Goal: Task Accomplishment & Management: Manage account settings

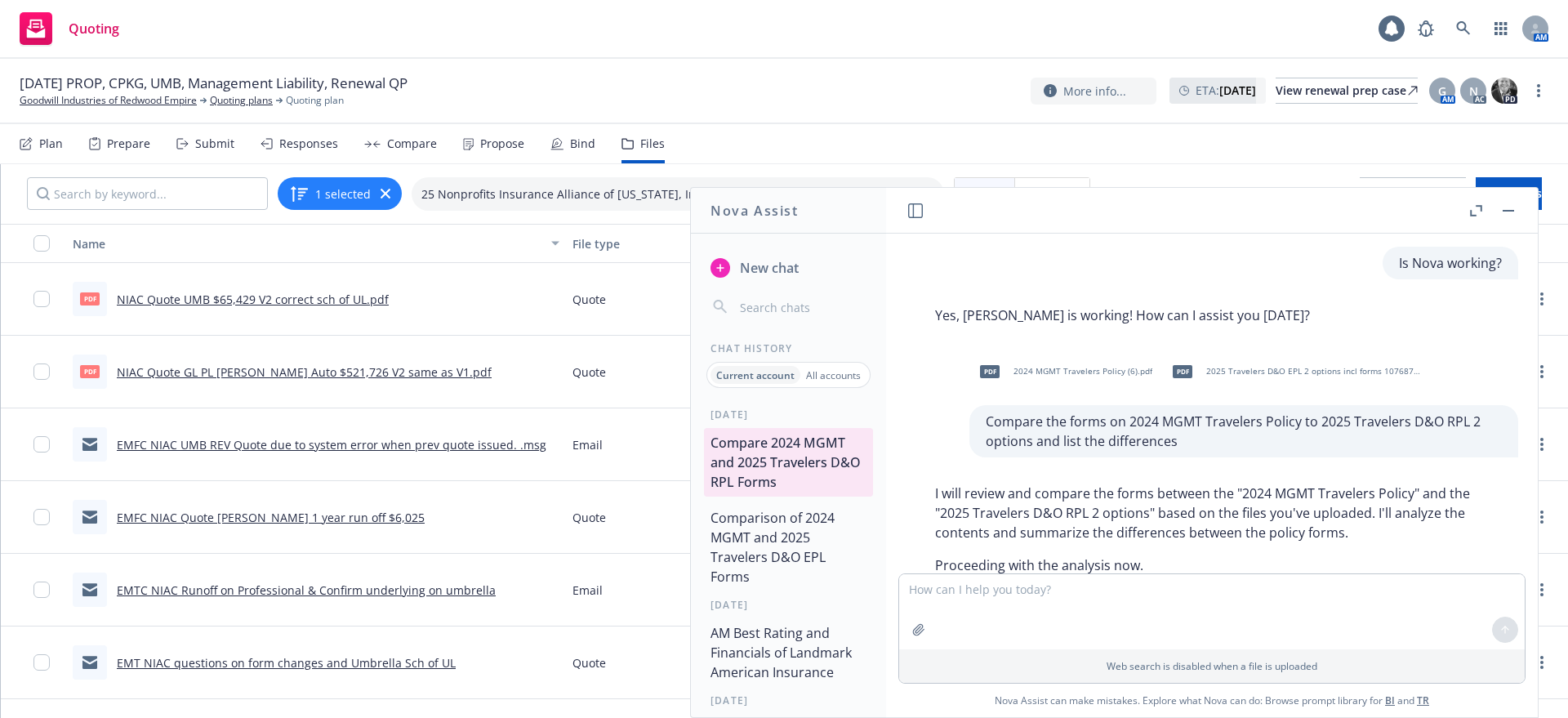
scroll to position [927, 0]
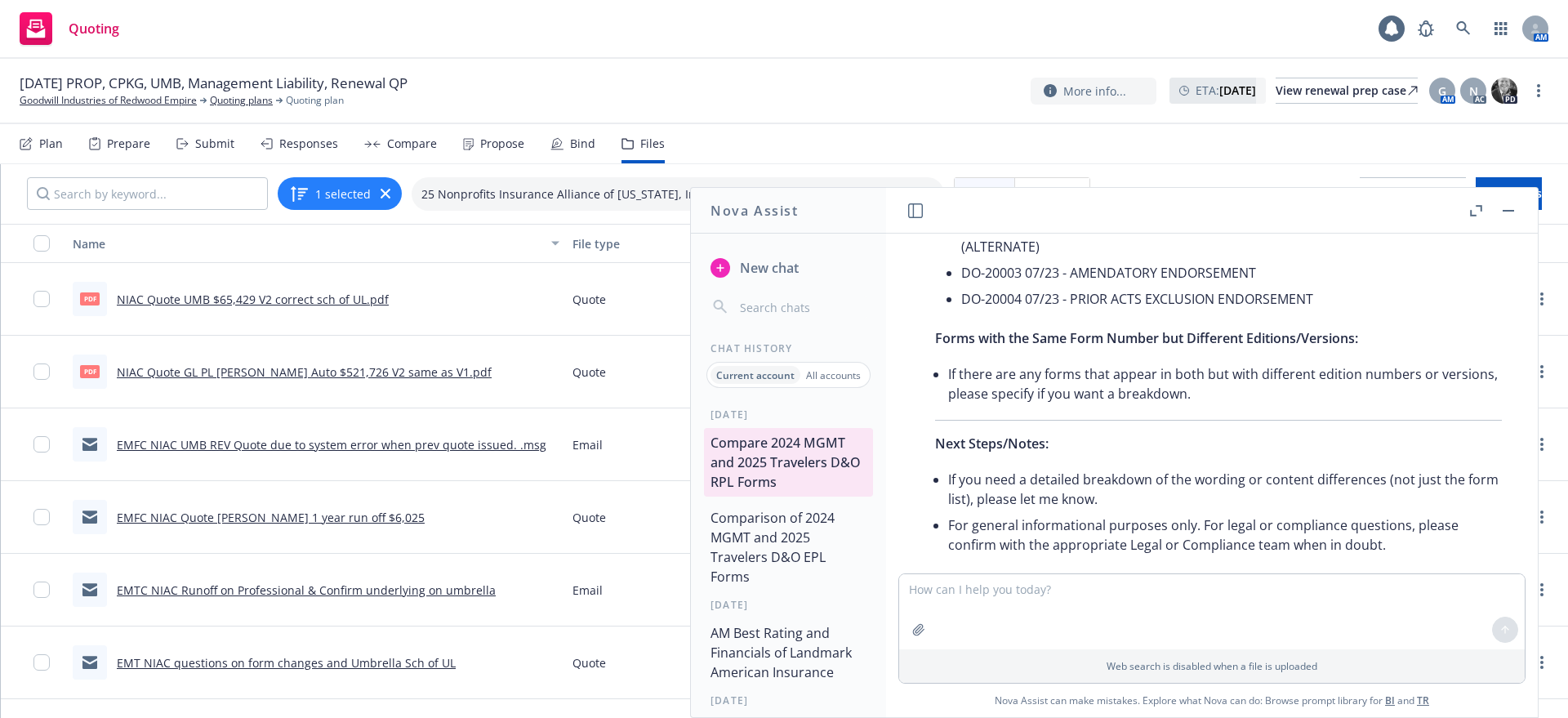
click at [1514, 210] on rect "button" at bounding box center [1509, 211] width 11 height 2
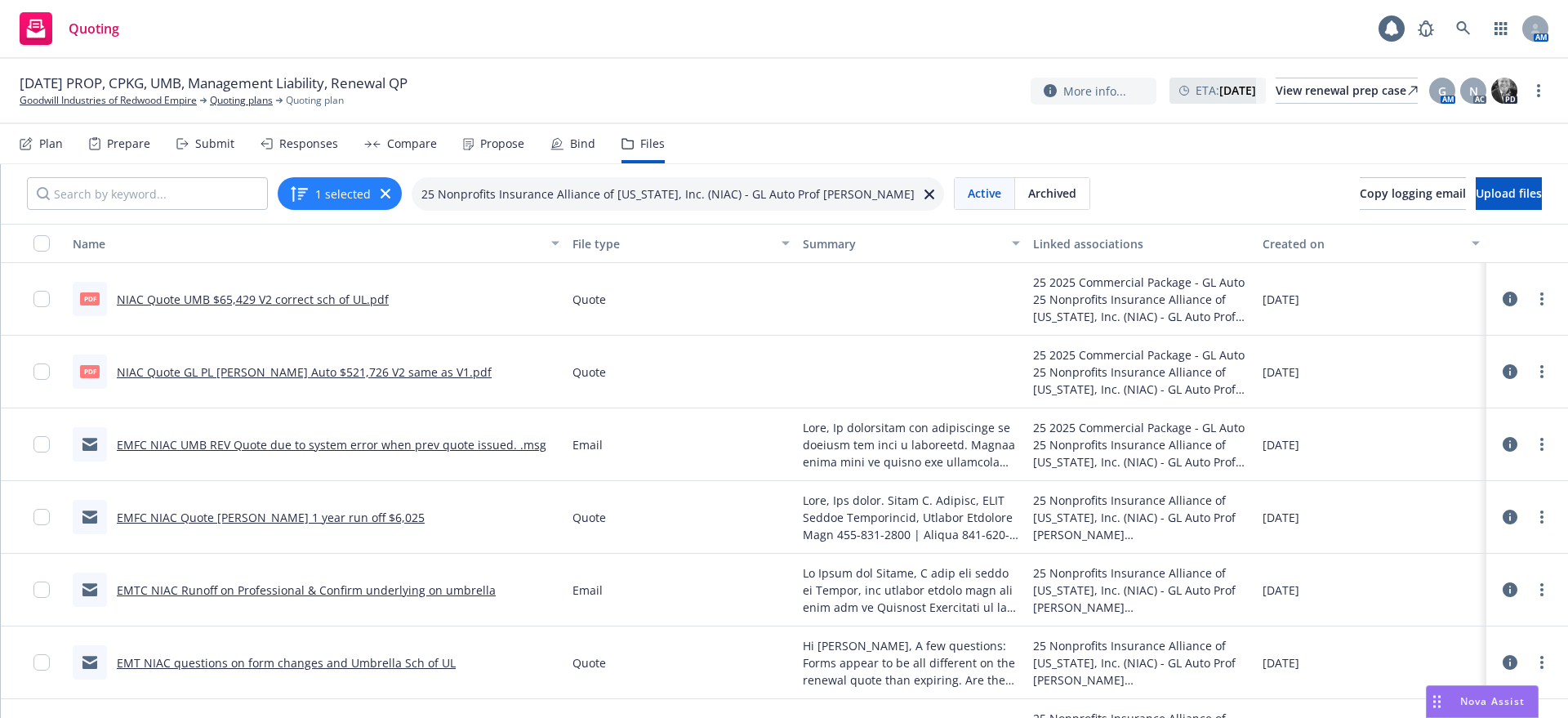
click at [924, 191] on icon at bounding box center [929, 194] width 10 height 10
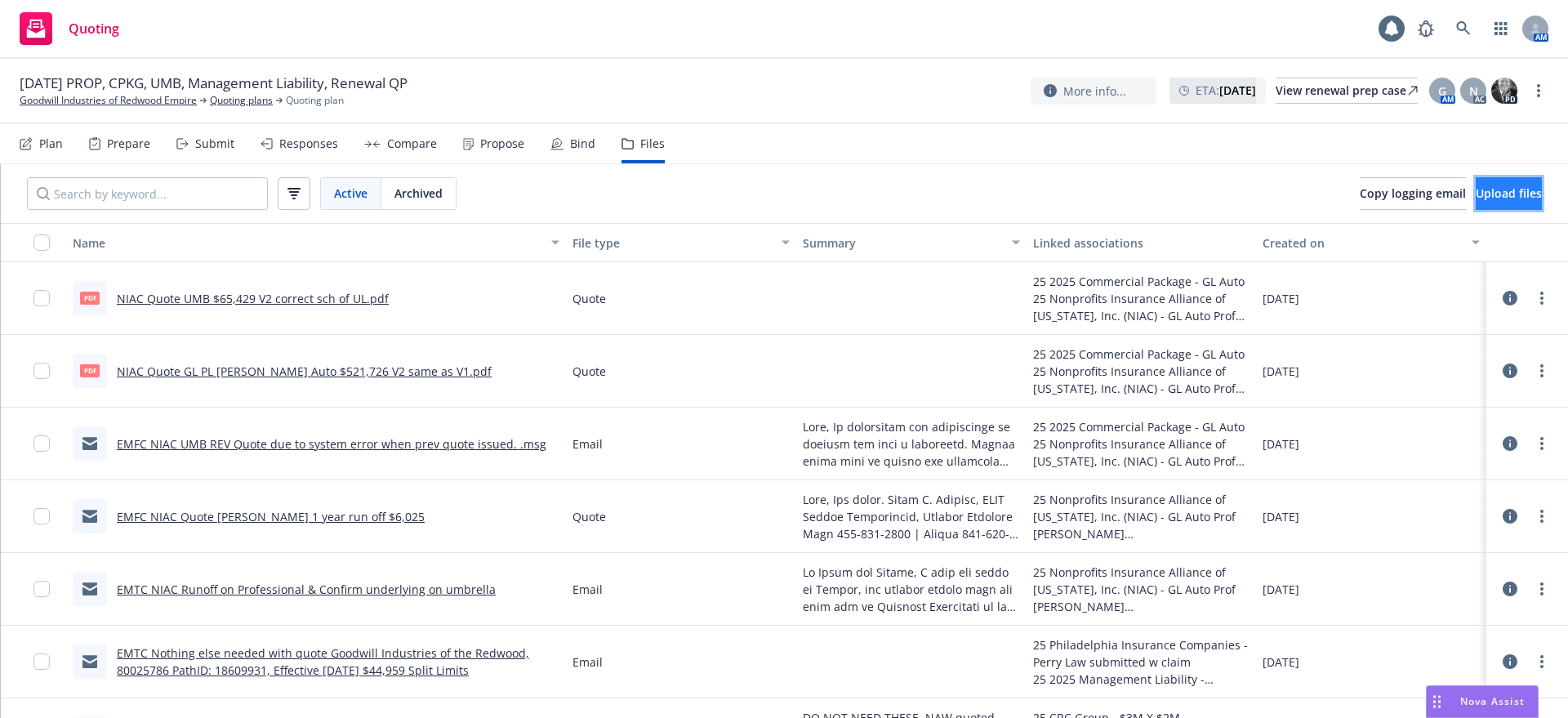
click at [1476, 193] on span "Upload files" at bounding box center [1509, 193] width 66 height 15
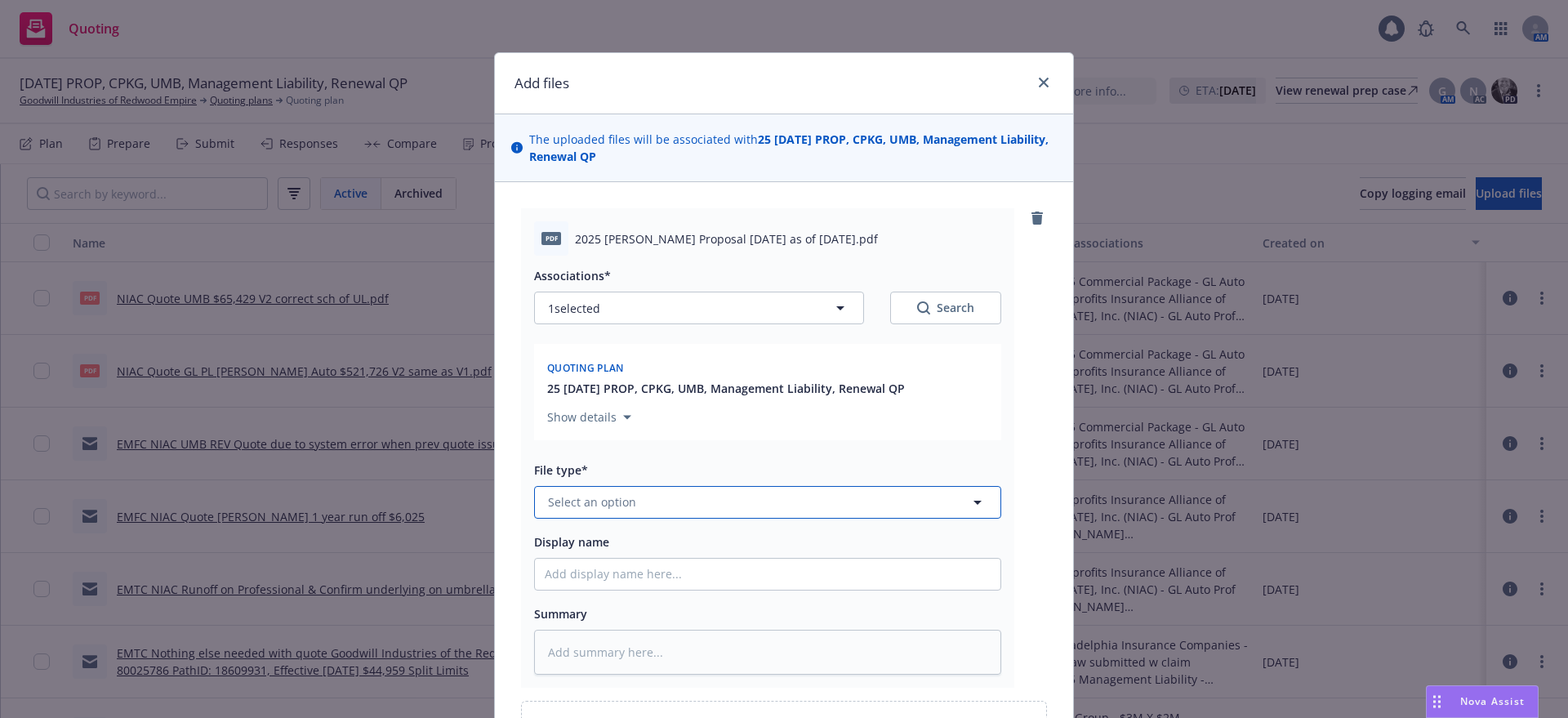
click at [553, 498] on span "Select an option" at bounding box center [592, 502] width 88 height 17
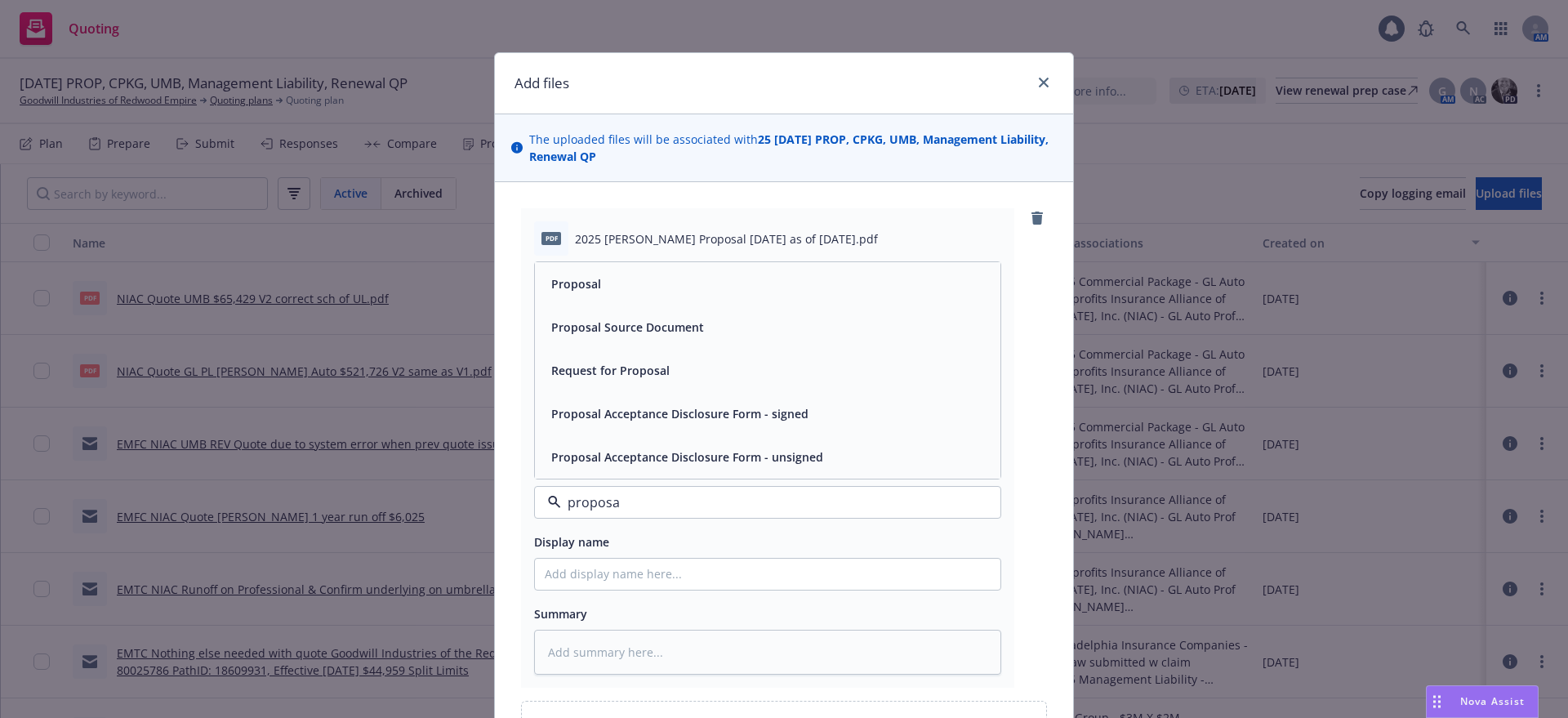
type input "proposal"
click at [578, 275] on span "Proposal" at bounding box center [576, 284] width 50 height 17
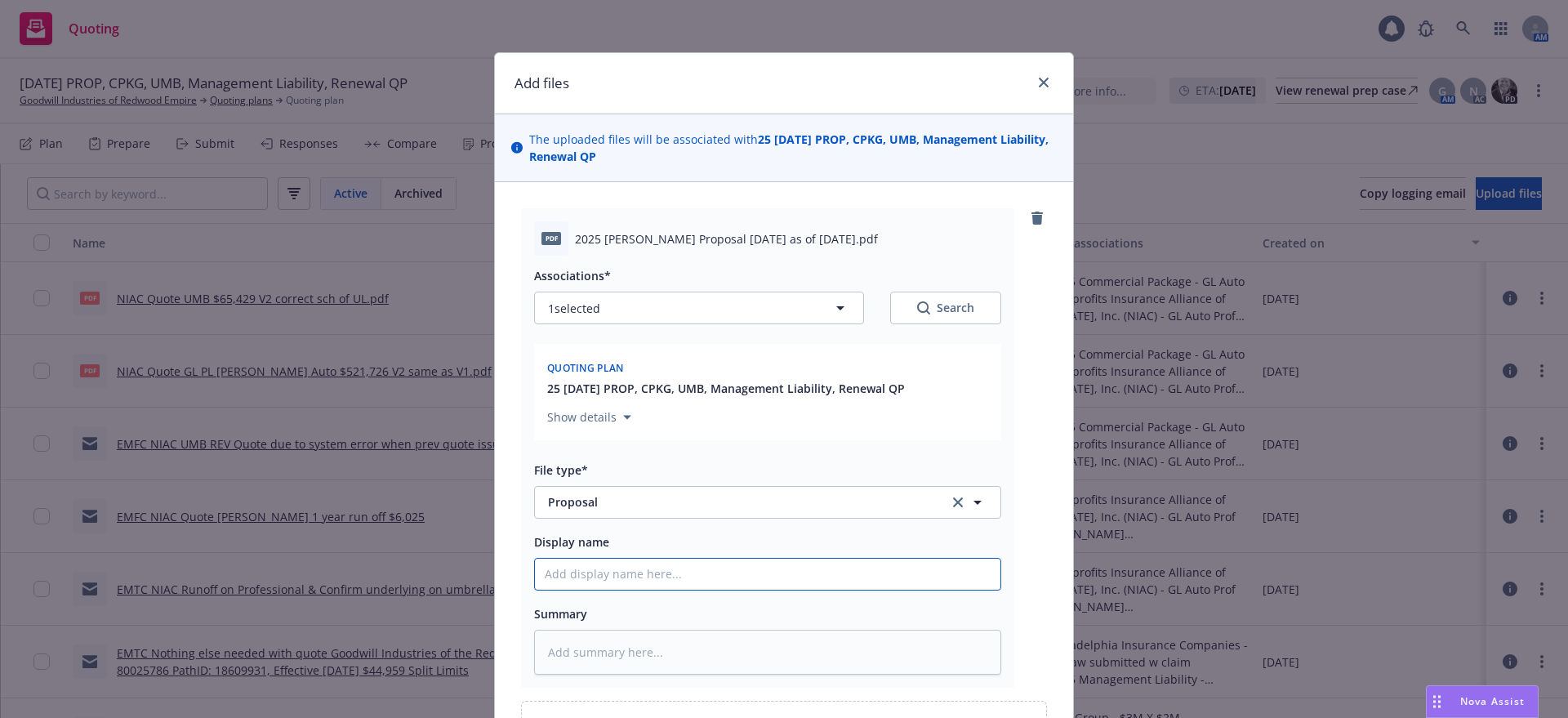
click at [540, 575] on input "Display name" at bounding box center [768, 574] width 466 height 32
type textarea "x"
type input "2"
type textarea "x"
type input "20"
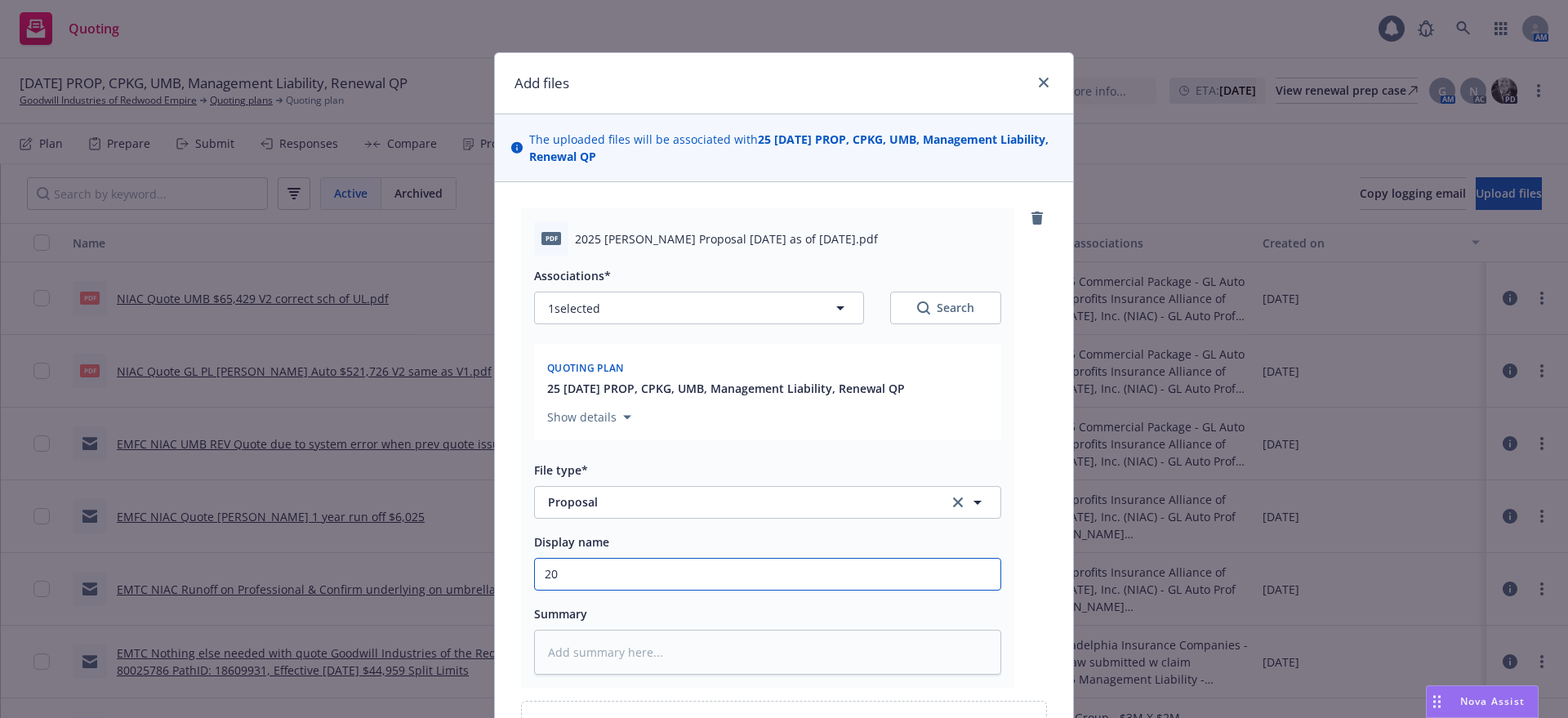
type textarea "x"
type input "202"
type textarea "x"
type input "2025"
type textarea "x"
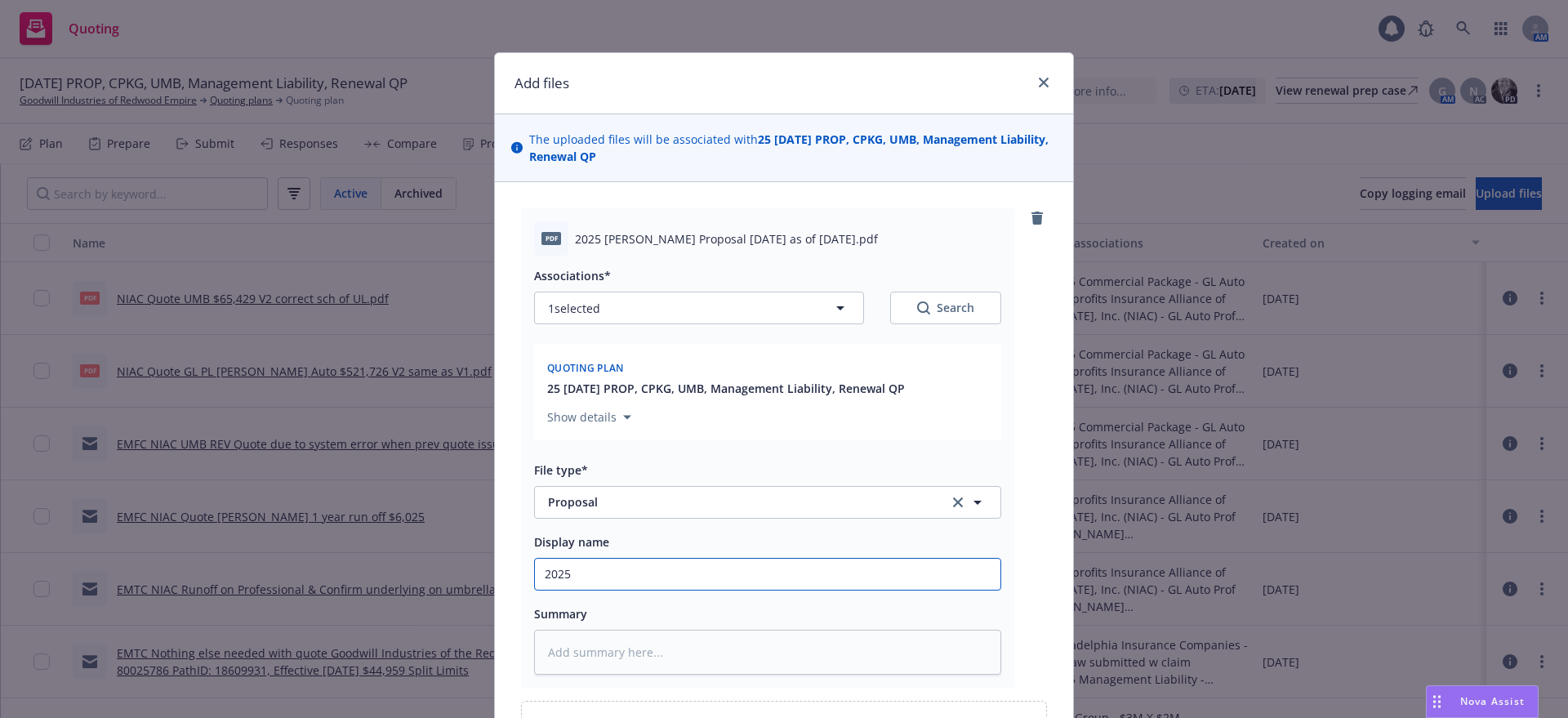
type input "2025"
type textarea "x"
type input "2025 G"
type textarea "x"
type input "2025 GI"
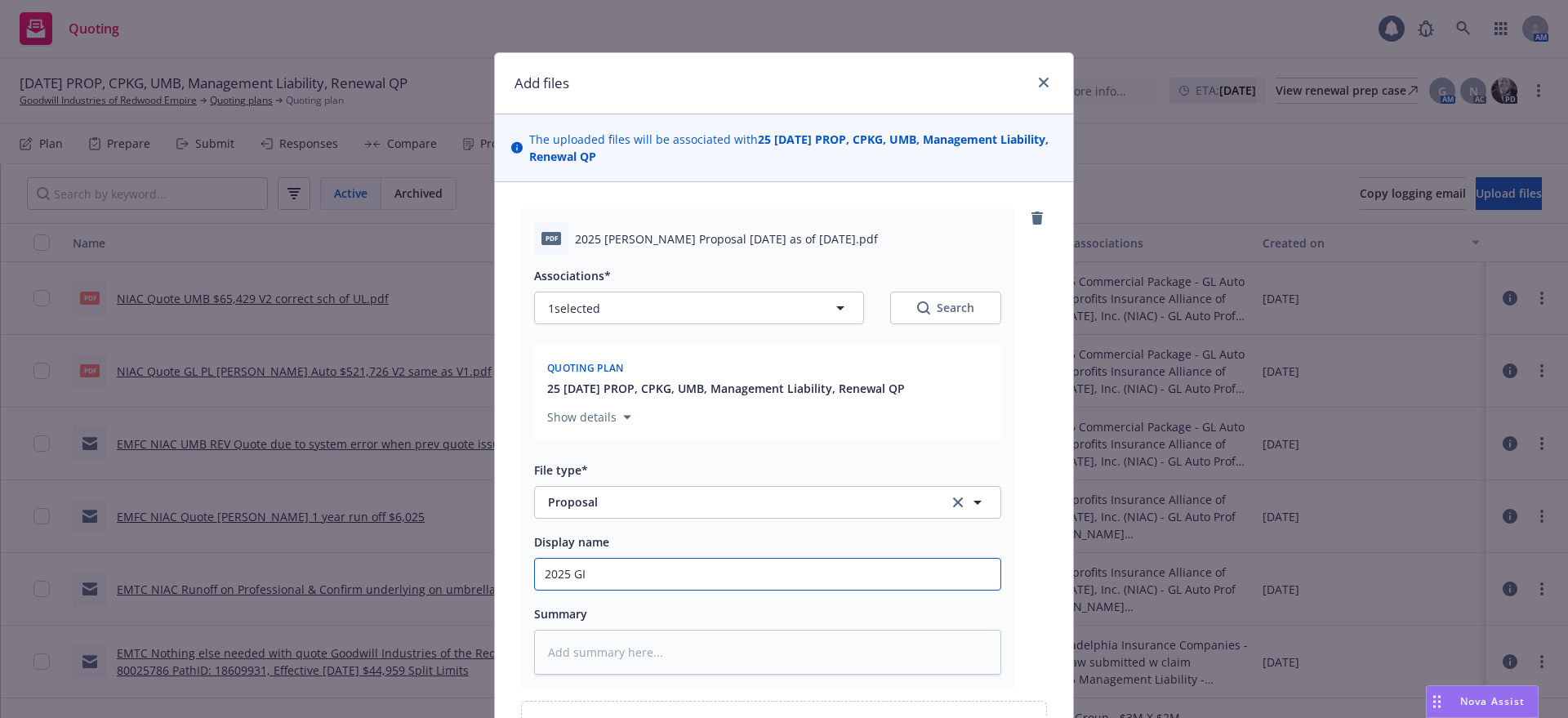
type textarea "x"
type input "2025 GIR"
type textarea "x"
type input "2025 [PERSON_NAME]"
type textarea "x"
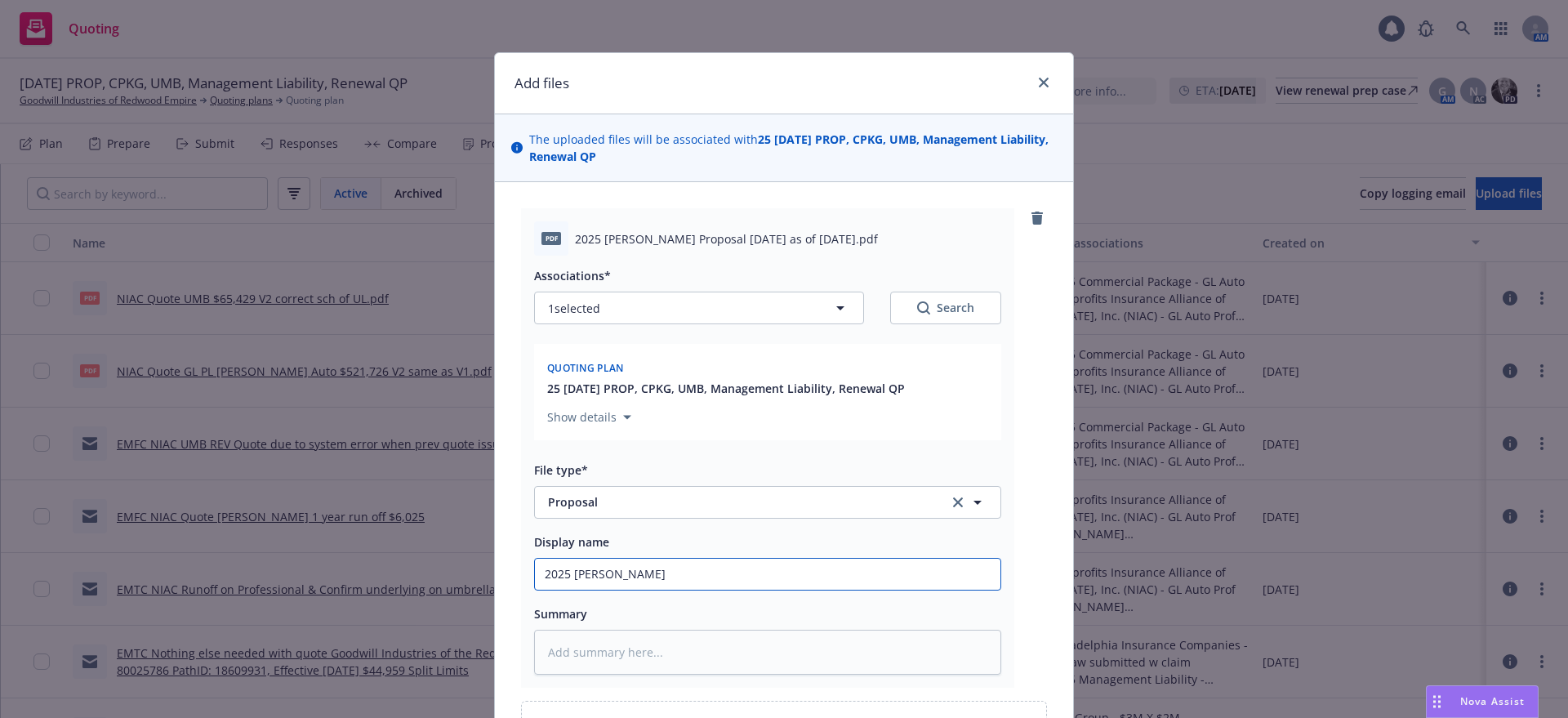
type input "2025 [PERSON_NAME]"
type textarea "x"
type input "2025 [PERSON_NAME] P"
type textarea "x"
type input "2025 [PERSON_NAME]"
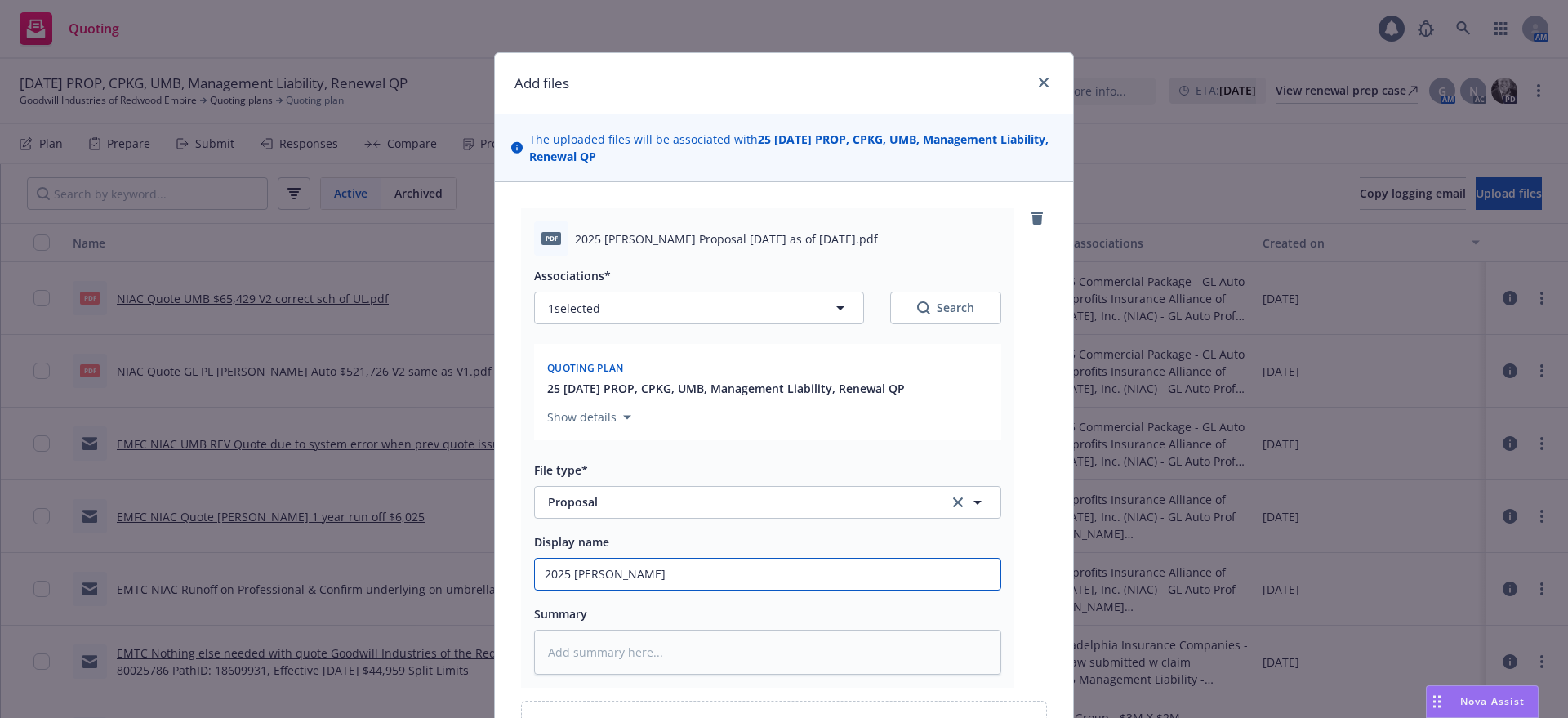
type textarea "x"
type input "2025 [PERSON_NAME] Pro"
type textarea "x"
type input "2025 [PERSON_NAME] Prop"
type textarea "x"
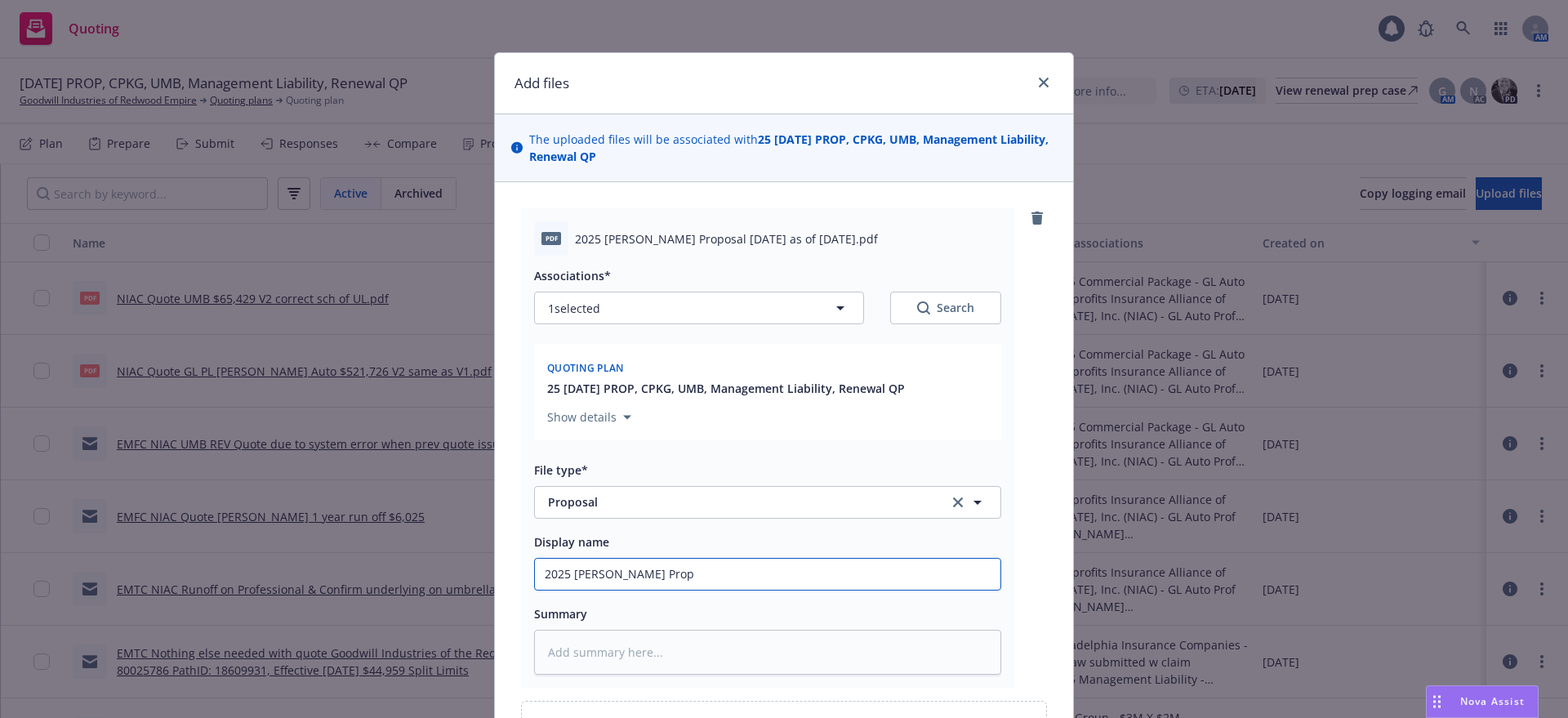
type input "2025 [PERSON_NAME] Propo"
type textarea "x"
type input "2025 [PERSON_NAME] Propos"
type textarea "x"
type input "2025 [PERSON_NAME] Proposa"
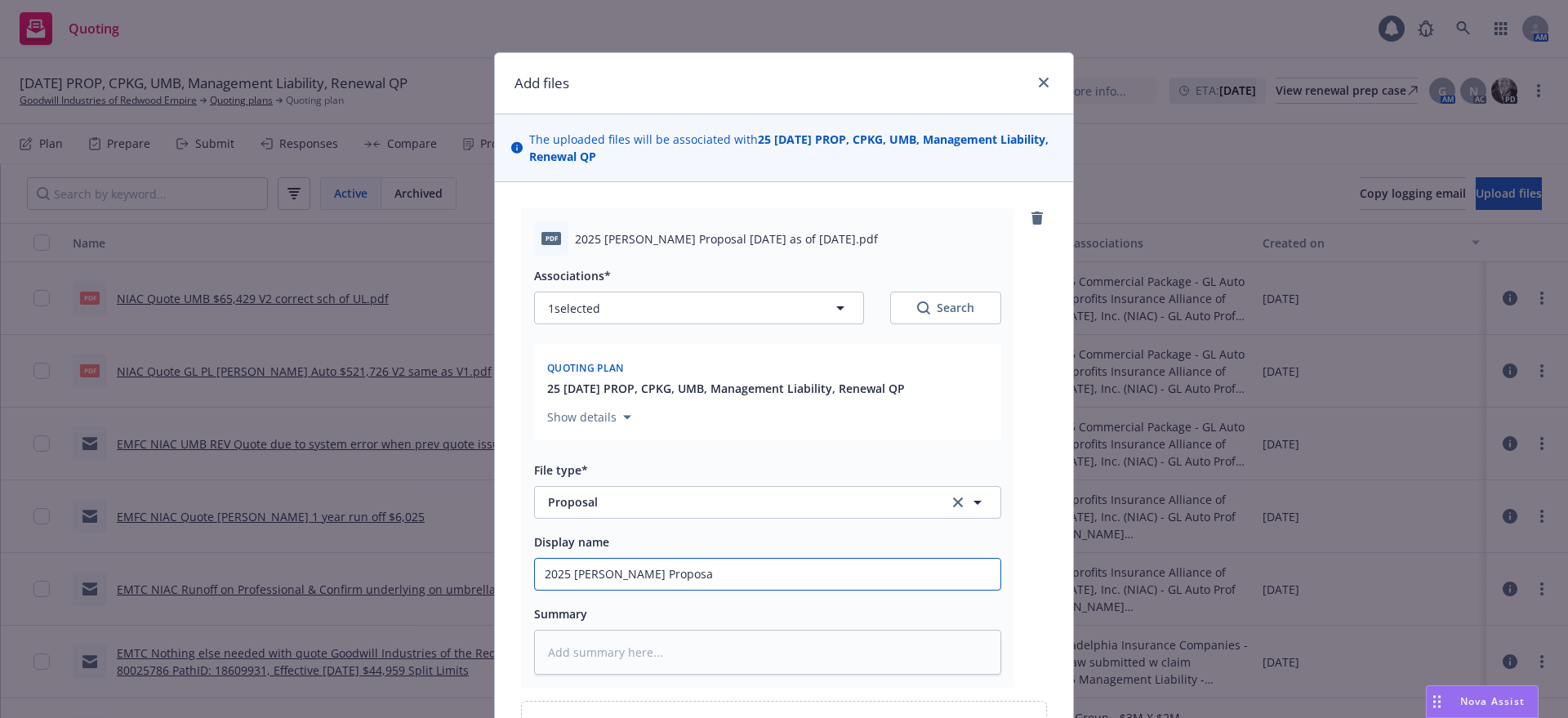
type textarea "x"
type input "2025 [PERSON_NAME] Proposal"
type textarea "x"
type input "2025 [PERSON_NAME] Proposal"
type textarea "x"
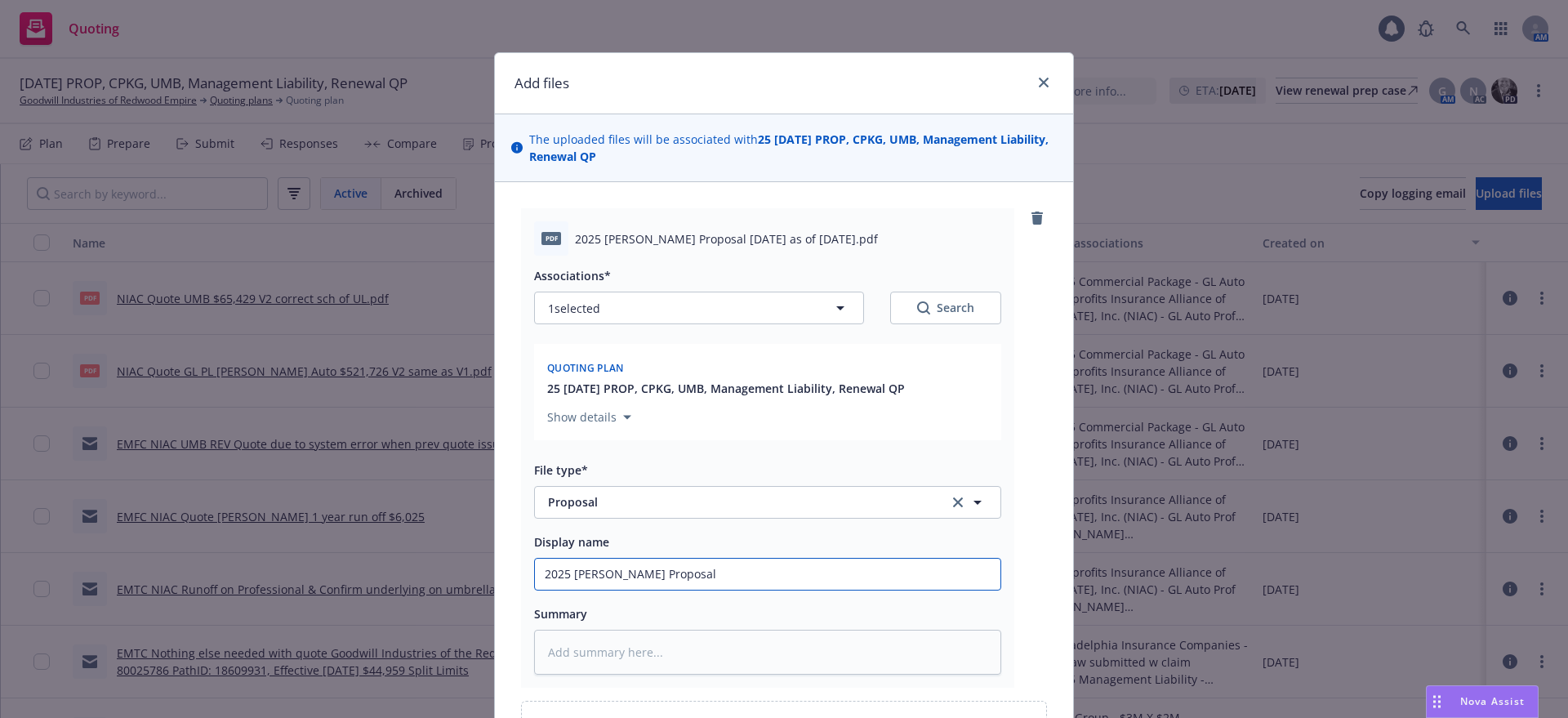
type input "2025 [PERSON_NAME] Proposal 8"
type textarea "x"
type input "2025 [PERSON_NAME] Proposal 8."
type textarea "x"
type input "2025 [PERSON_NAME] Proposal 8.2"
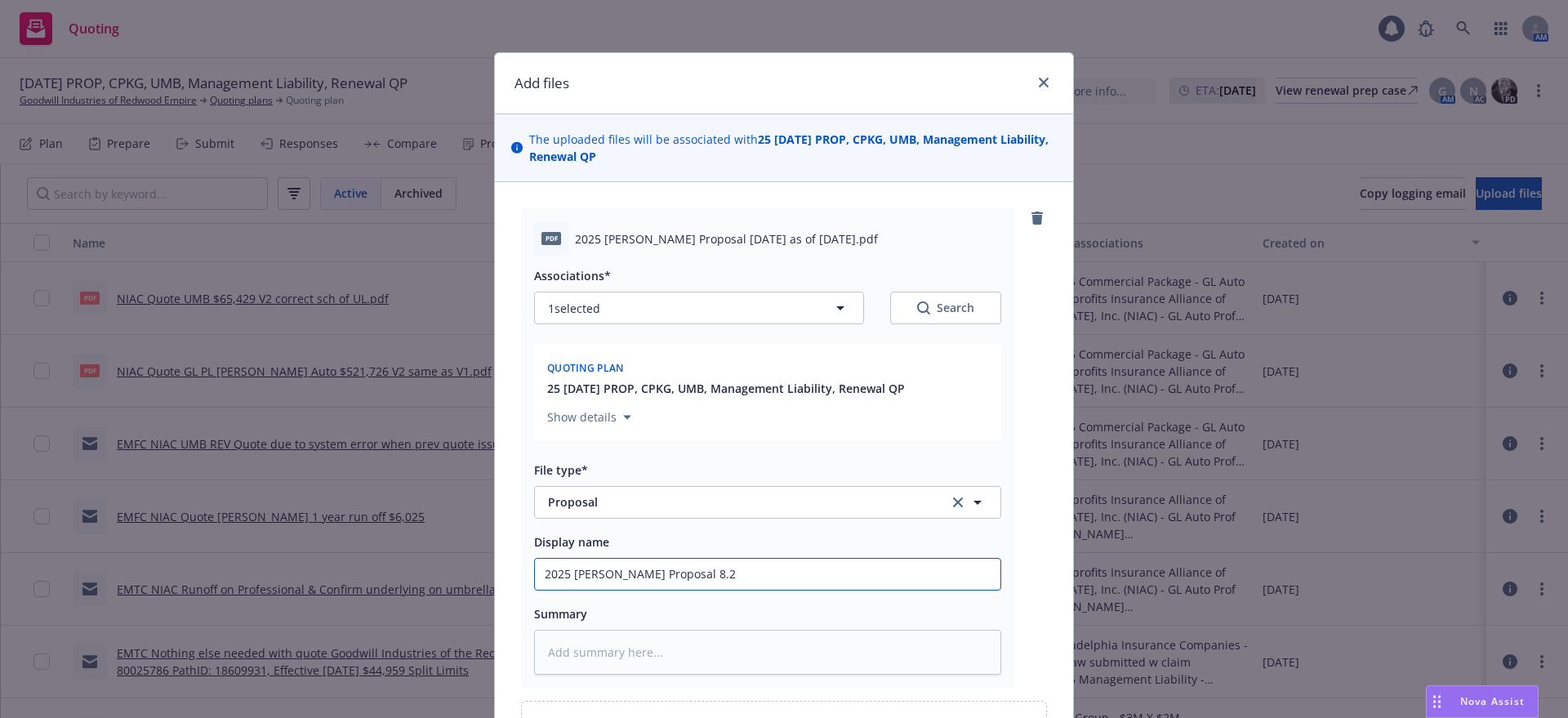
type textarea "x"
type input "2025 [PERSON_NAME] Proposal 8.20"
type textarea "x"
type input "2025 [PERSON_NAME] Proposal 8.20."
type textarea "x"
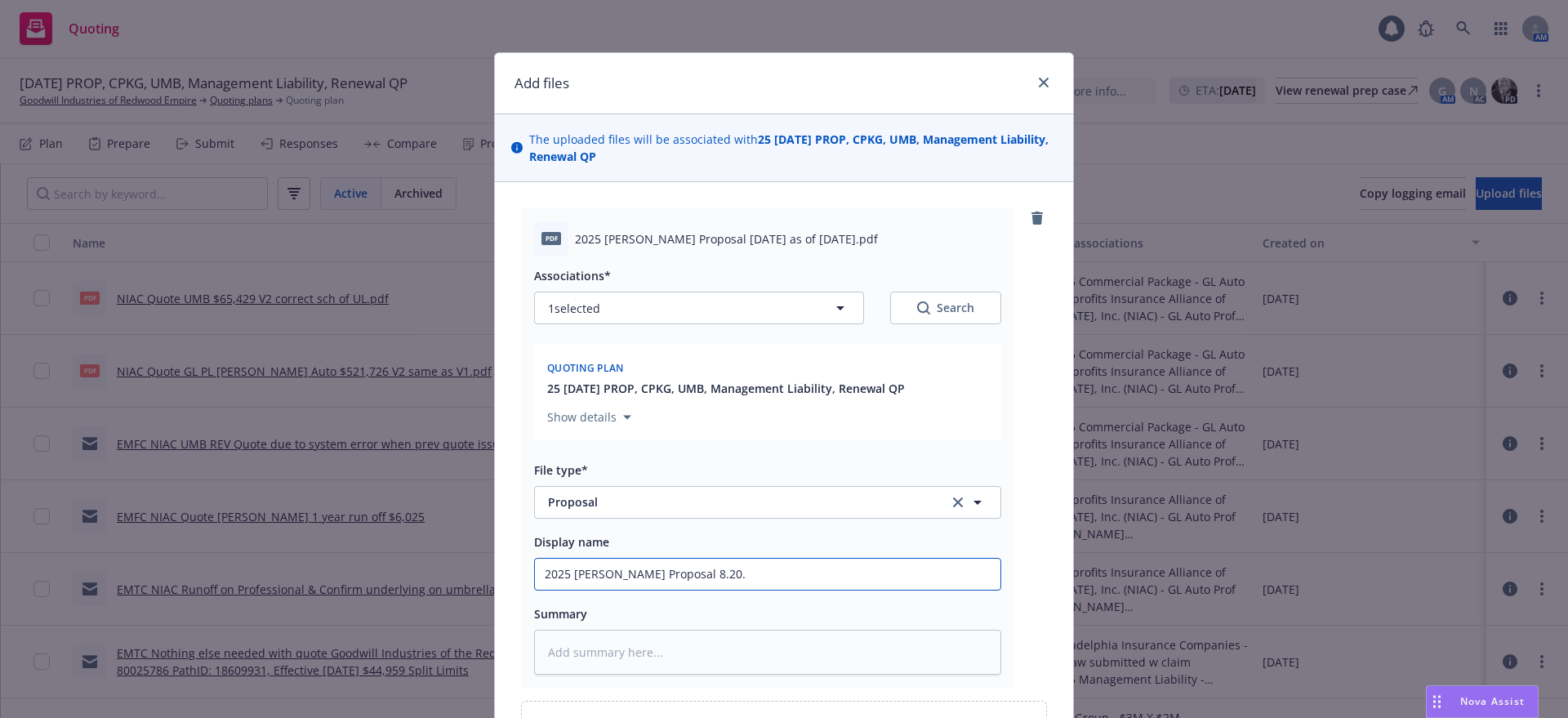
type input "2025 [PERSON_NAME] Proposal 8.20.2"
type textarea "x"
type input "2025 [PERSON_NAME] Proposal [DATE]"
type textarea "x"
type input "2025 [PERSON_NAME] Proposal [DATE]"
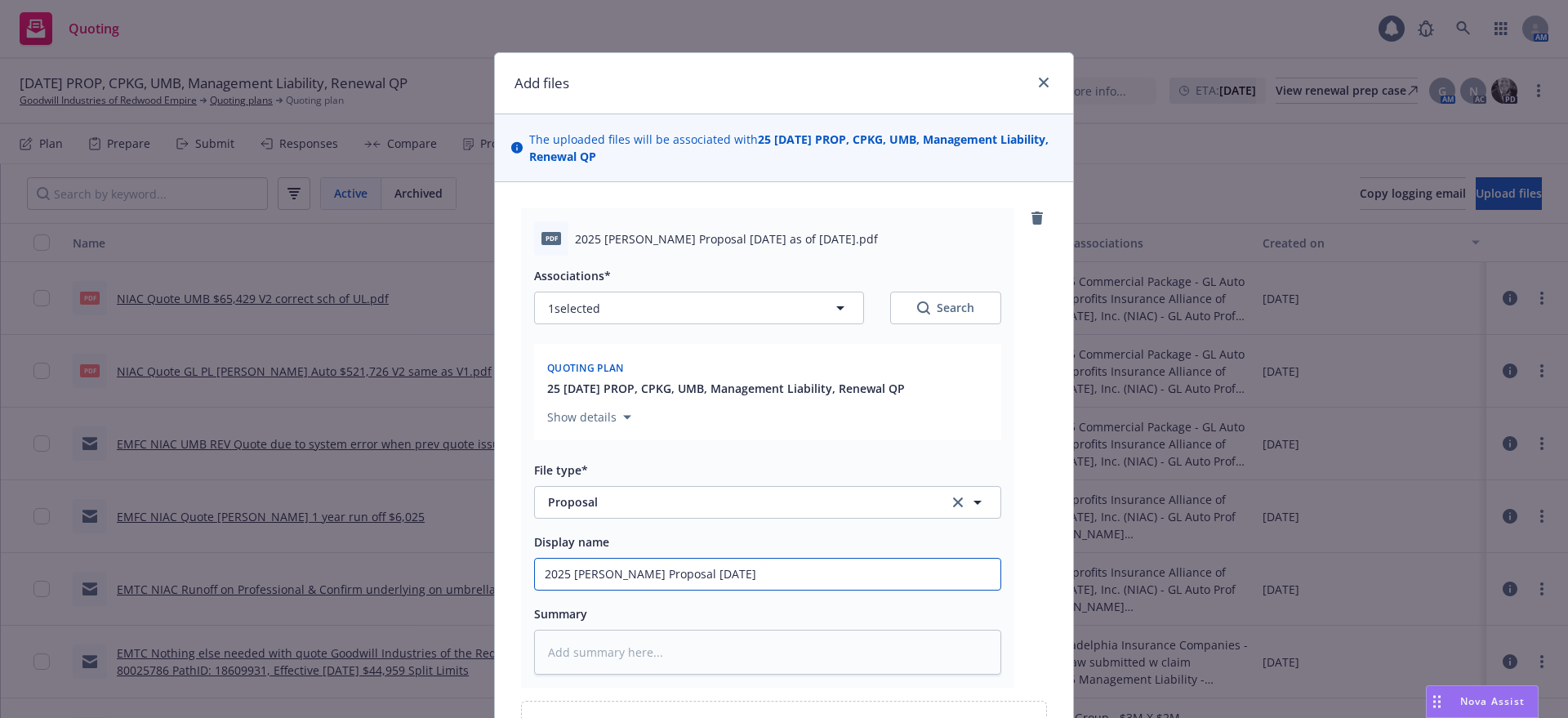
type textarea "x"
type input "2025 [PERSON_NAME] Proposal [DATE] a"
type textarea "x"
type input "2025 [PERSON_NAME] Proposal [DATE] as"
type textarea "x"
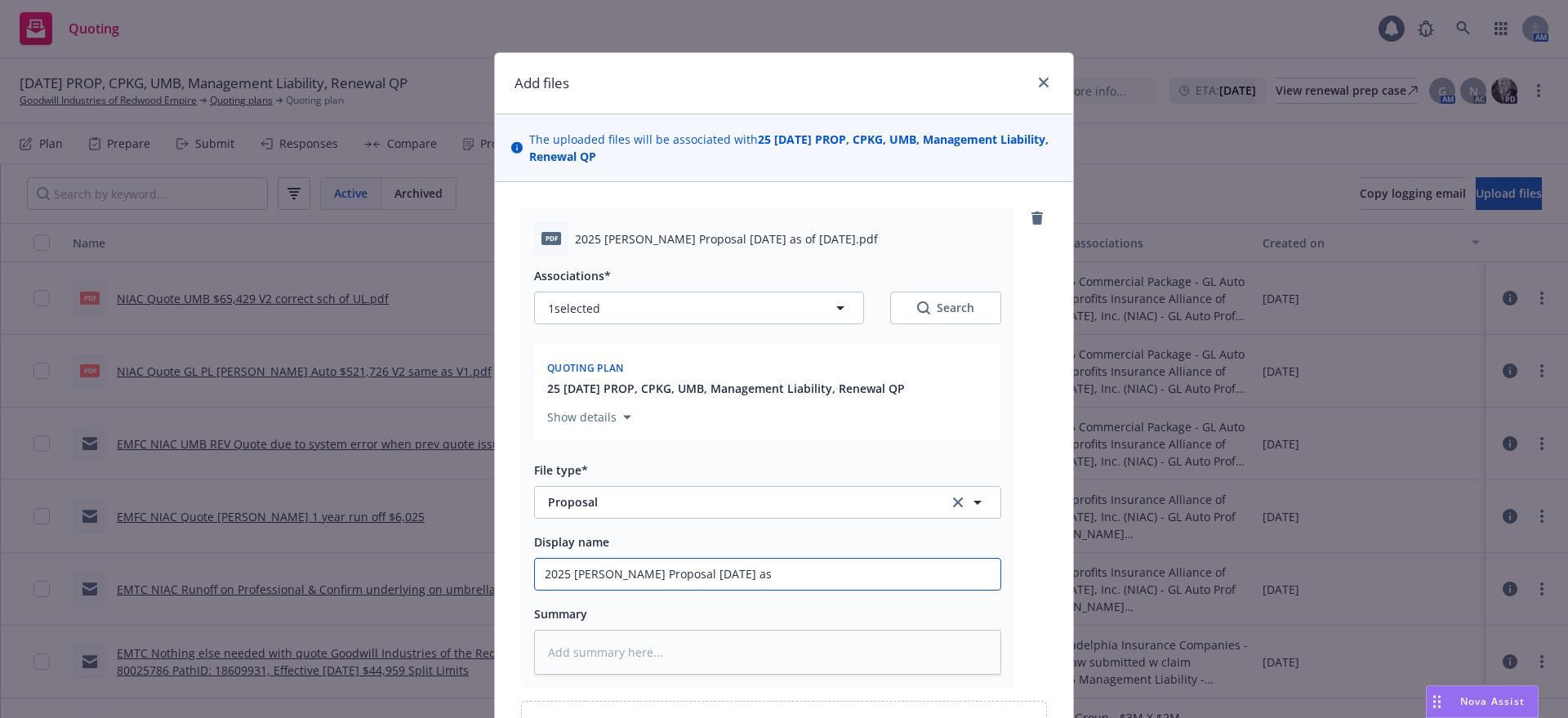
type input "2025 [PERSON_NAME] Proposal [DATE] as"
type textarea "x"
type input "2025 [PERSON_NAME] Proposal [DATE] as o"
type textarea "x"
type input "2025 [PERSON_NAME] Proposal [DATE] as of"
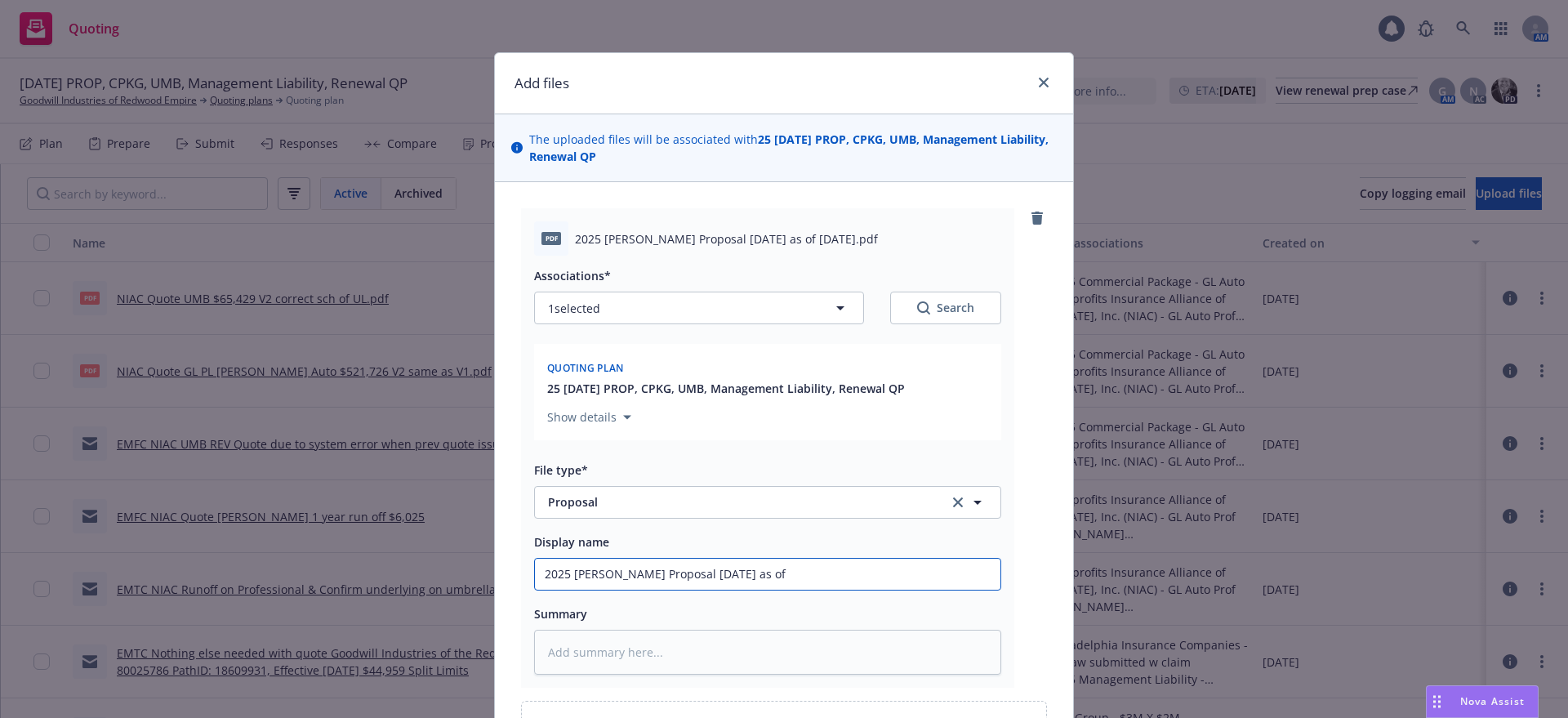
type textarea "x"
type input "2025 [PERSON_NAME] Proposal [DATE] as of"
type textarea "x"
type input "2025 [PERSON_NAME] Proposal [DATE] as of 8"
type textarea "x"
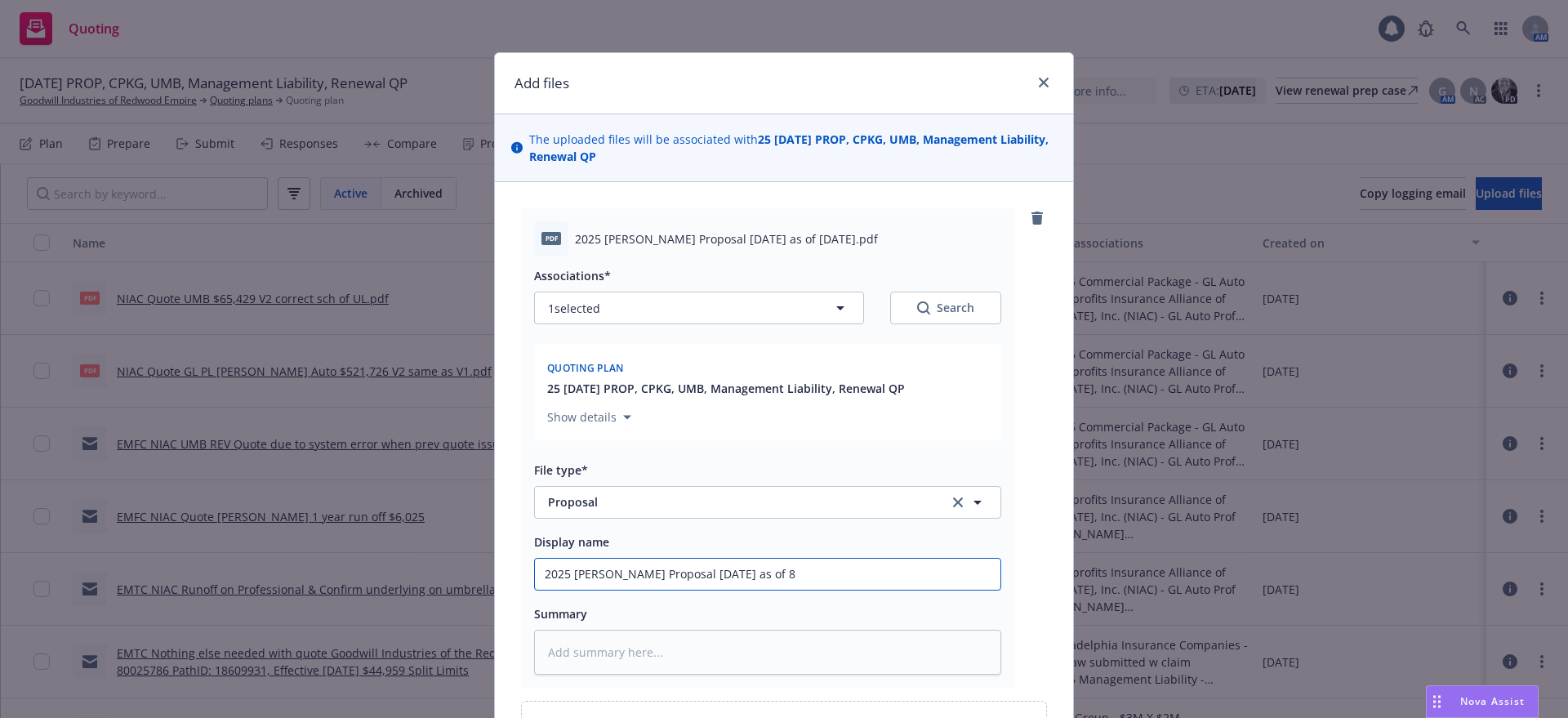
type input "2025 [PERSON_NAME] Proposal [DATE] as of 8."
type textarea "x"
type input "2025 [PERSON_NAME] Proposal [DATE] as of 8.1"
type textarea "x"
type input "2025 [PERSON_NAME] Proposal [DATE] as of 8.13"
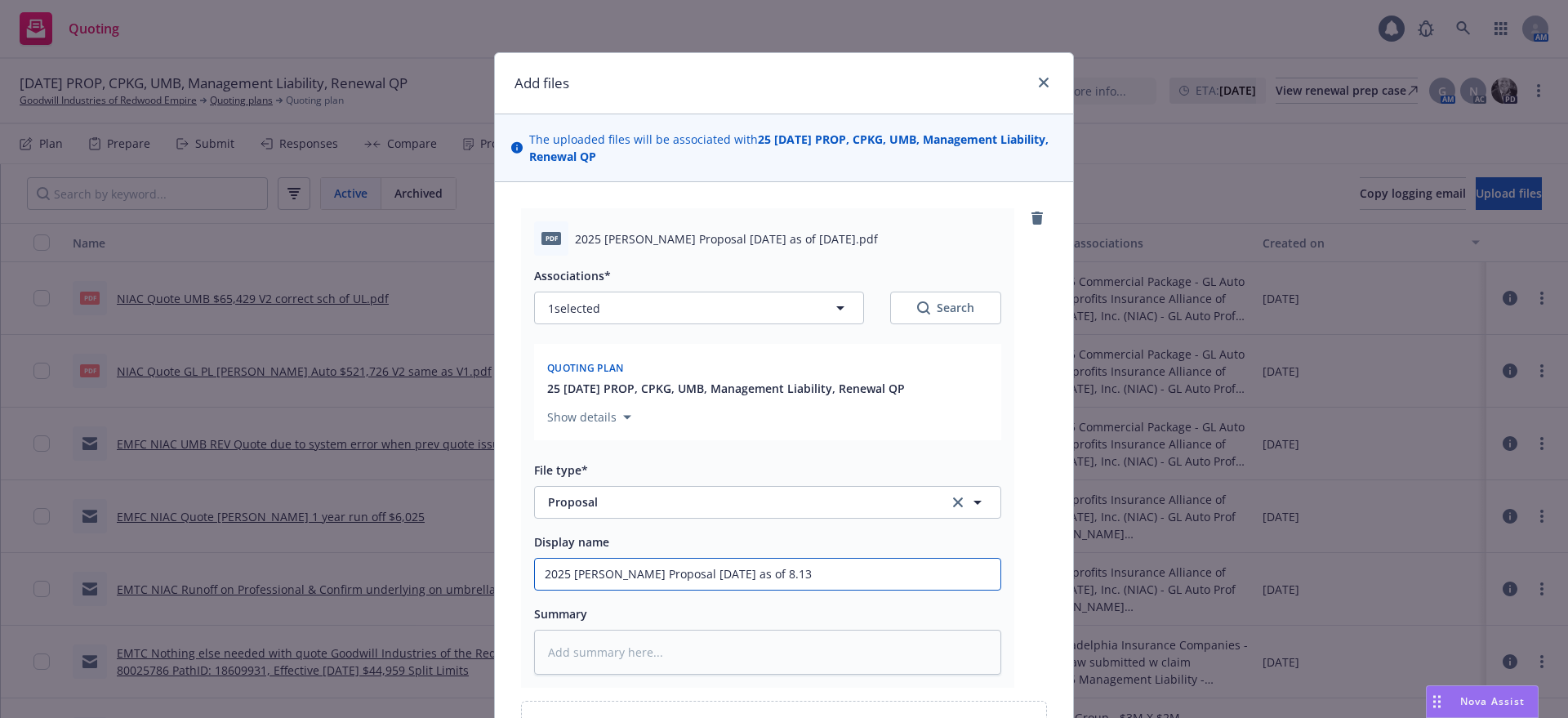
type textarea "x"
type input "2025 [PERSON_NAME] Proposal [DATE] as of 8.13."
type textarea "x"
type input "2025 [PERSON_NAME] Proposal [DATE] as of 8.13.2"
type textarea "x"
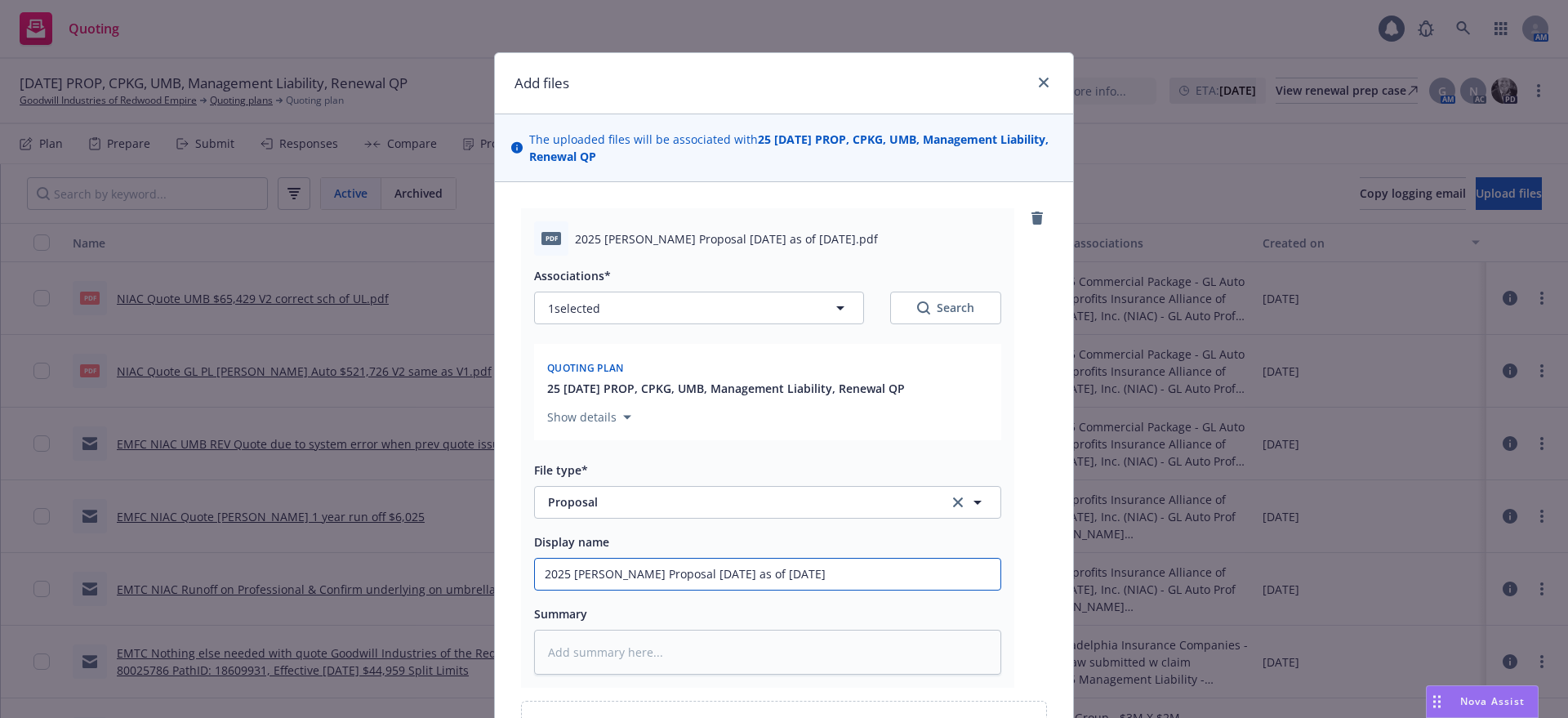
type input "2025 [PERSON_NAME] Proposal [DATE] as of [DATE]"
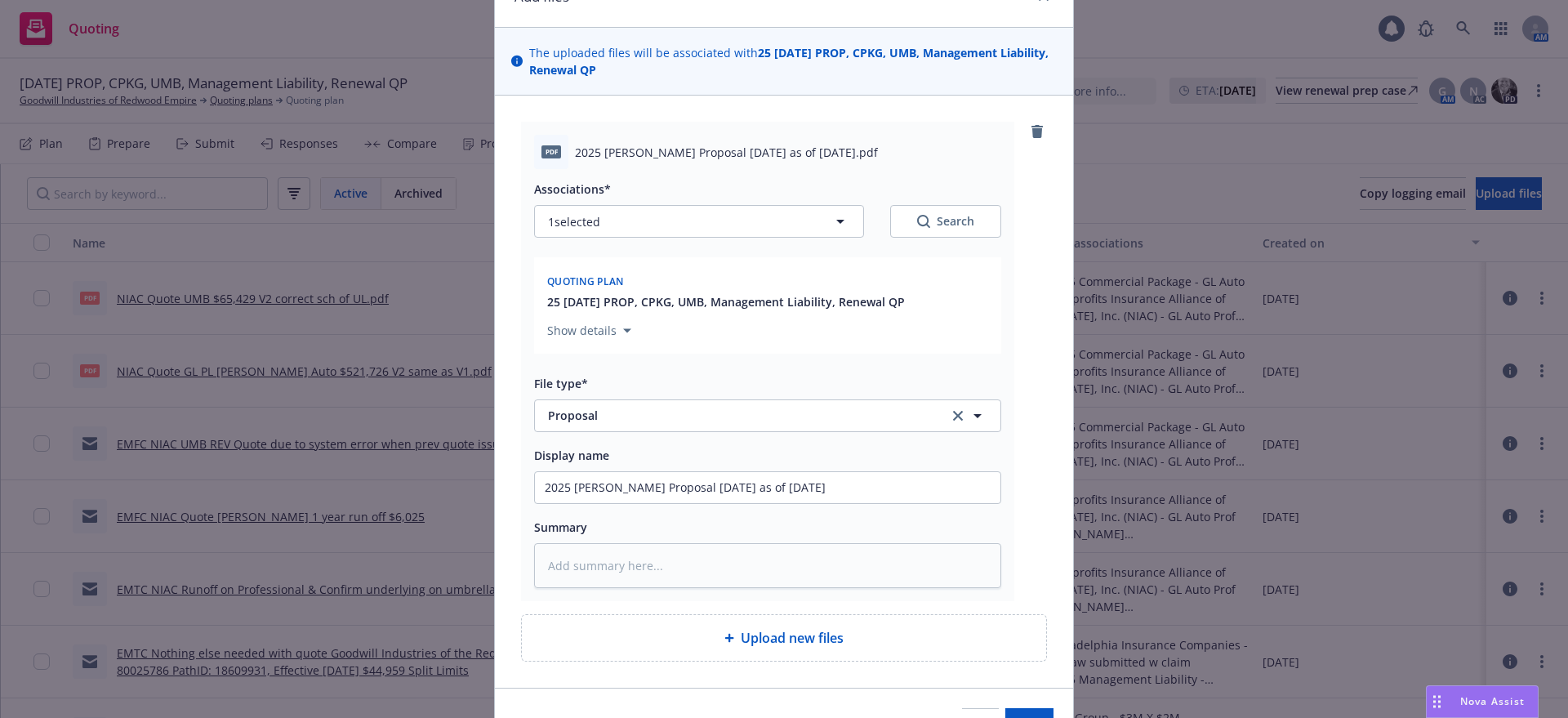
scroll to position [182, 0]
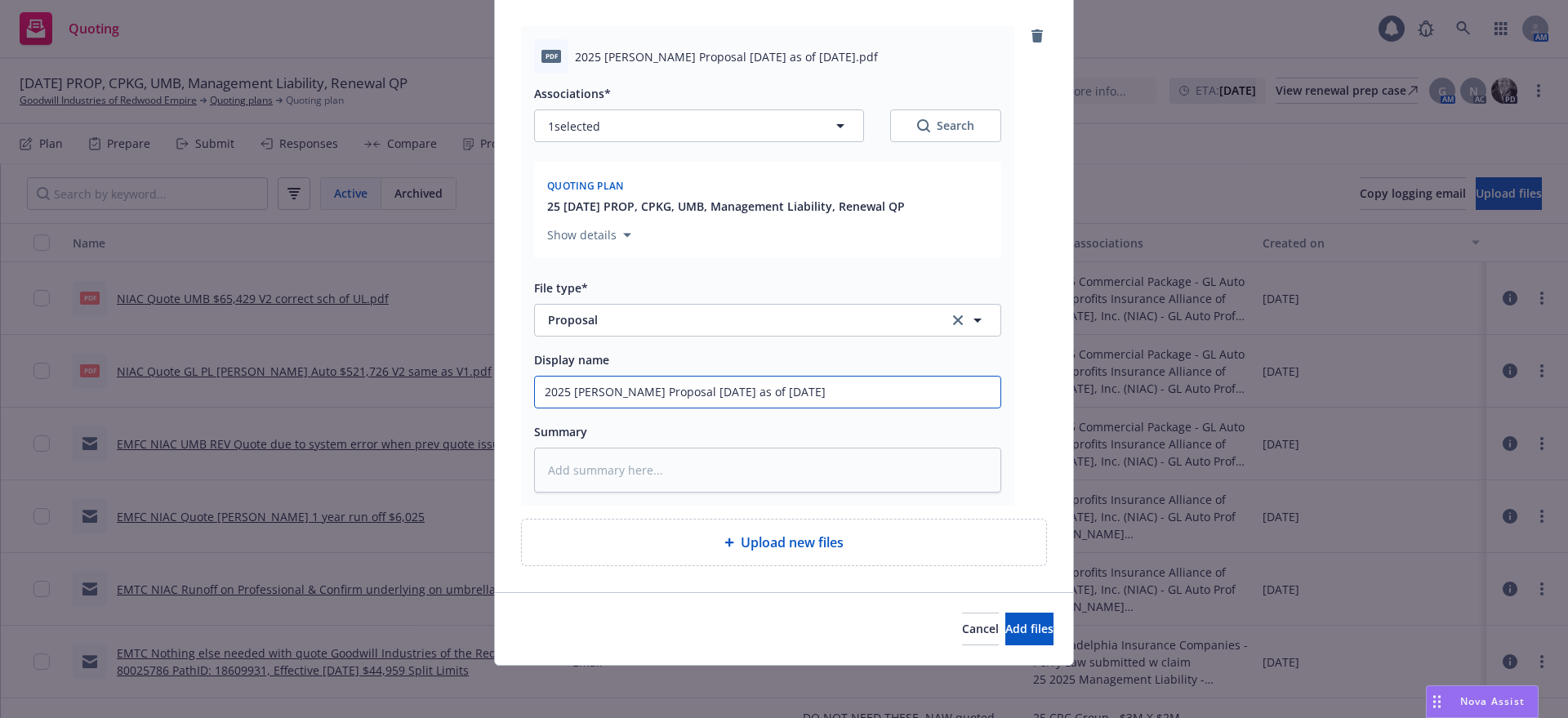
type textarea "x"
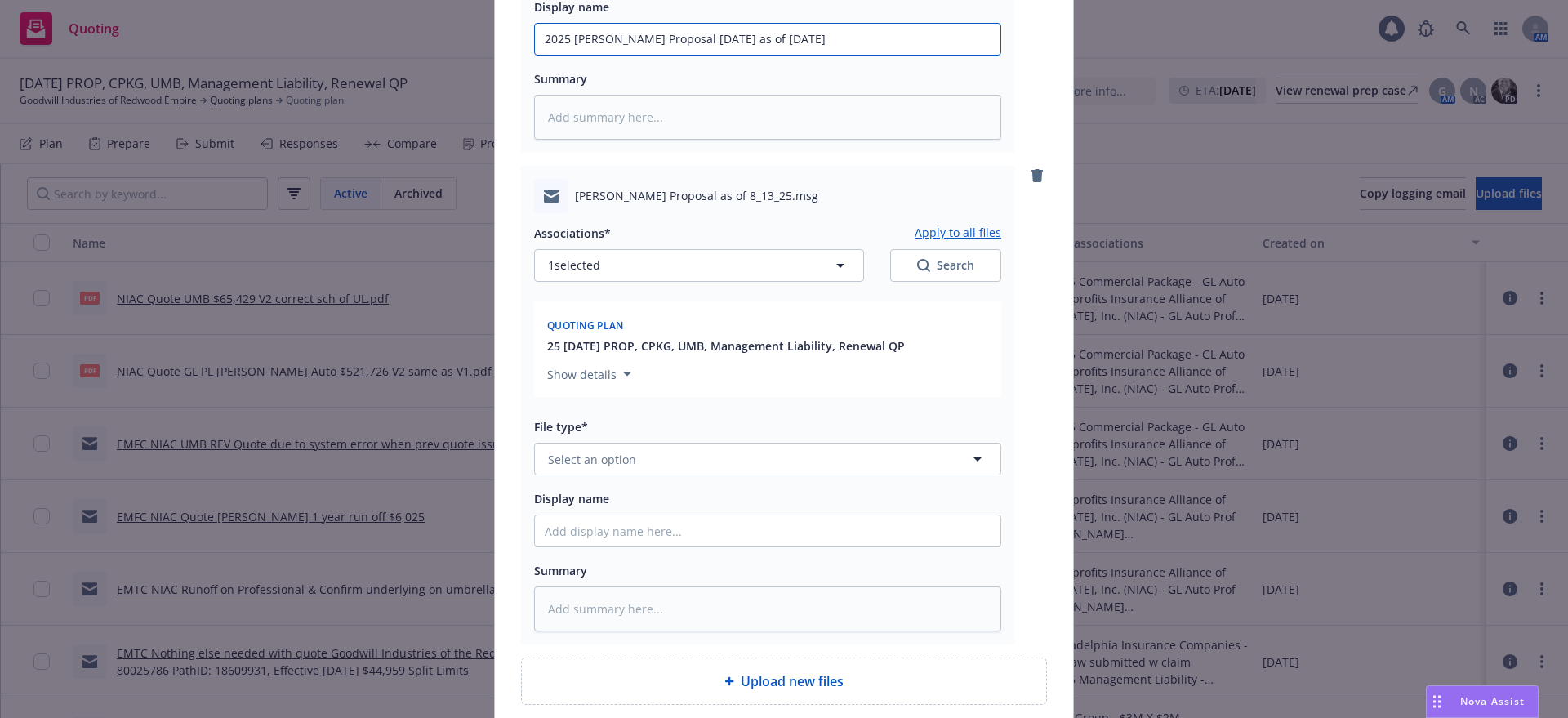
scroll to position [590, 0]
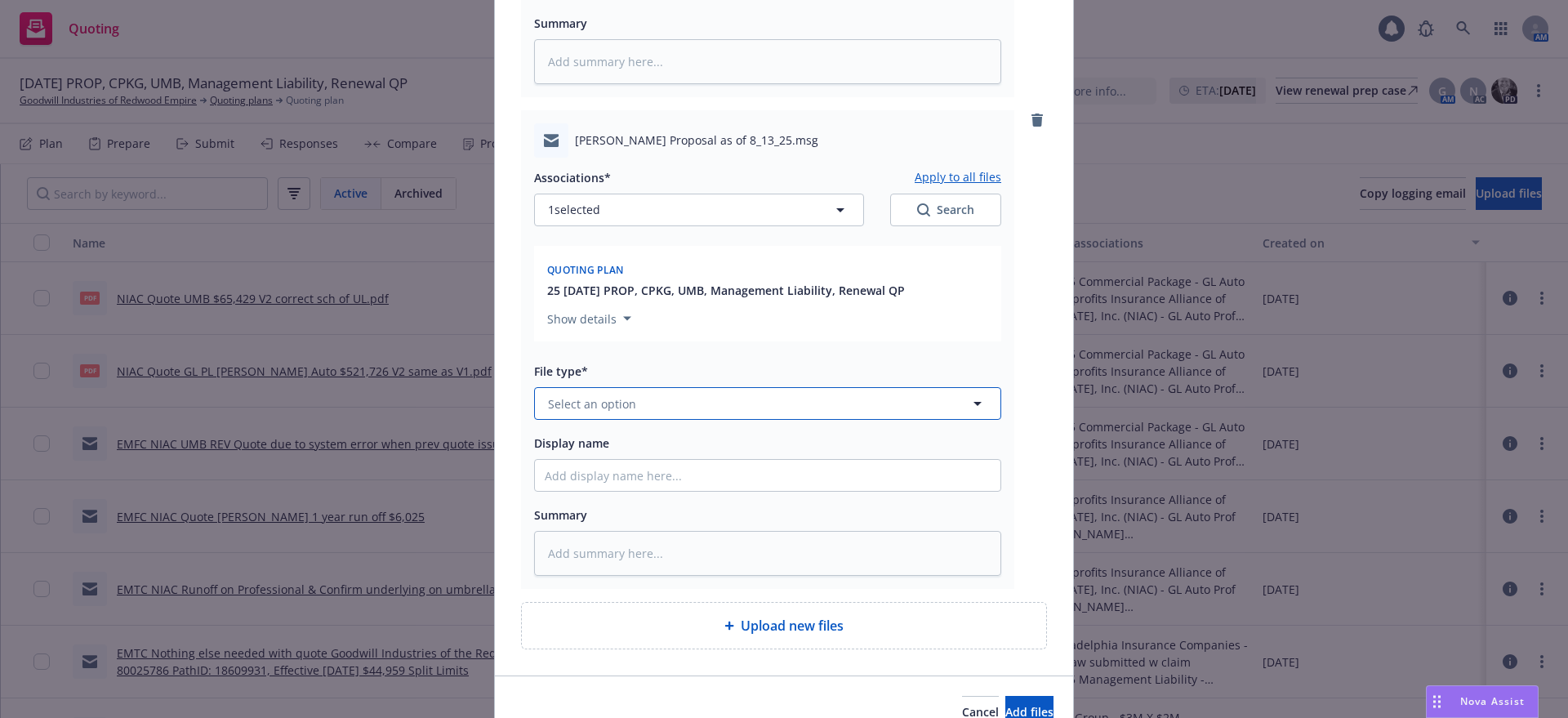
click at [548, 407] on span "Select an option" at bounding box center [592, 404] width 88 height 17
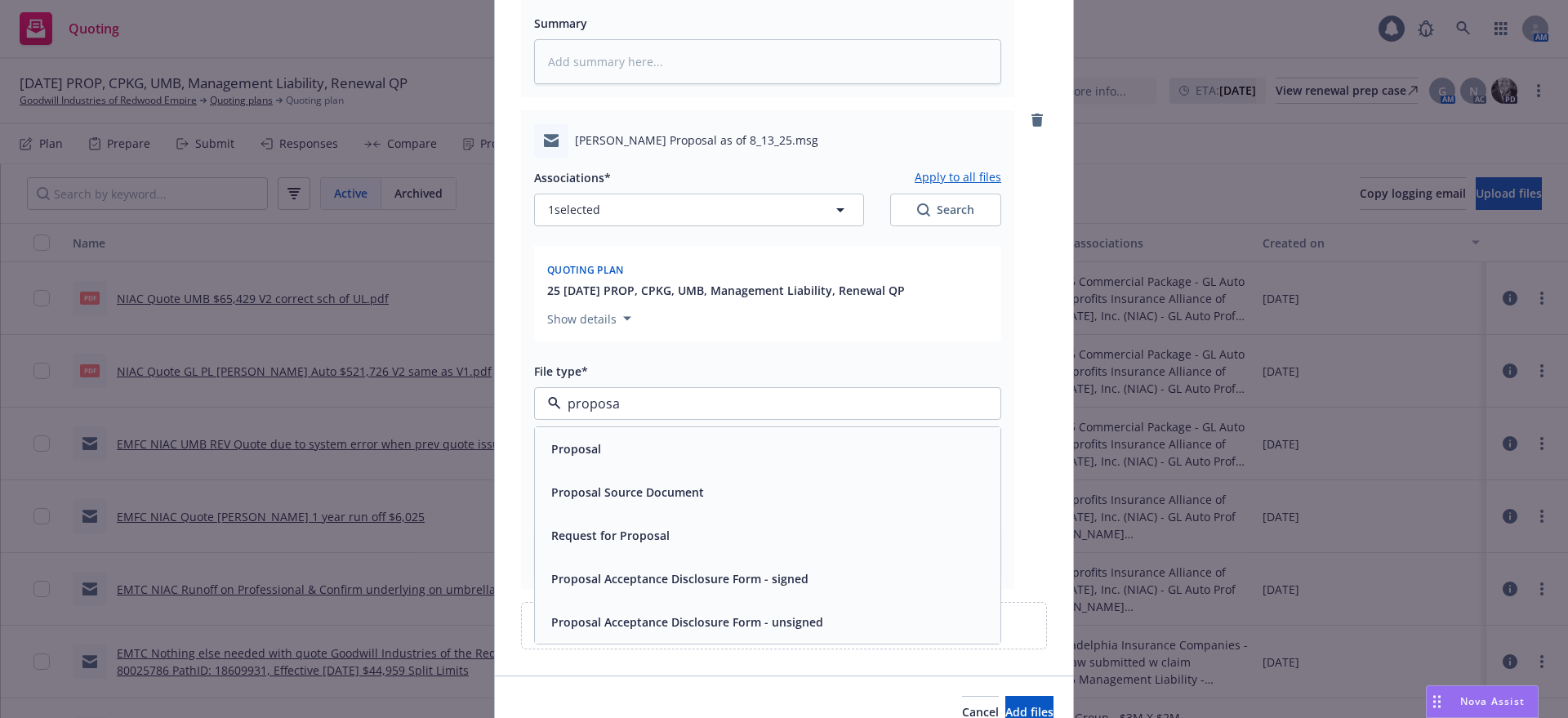
type input "proposal"
click at [586, 445] on span "Proposal" at bounding box center [576, 449] width 50 height 17
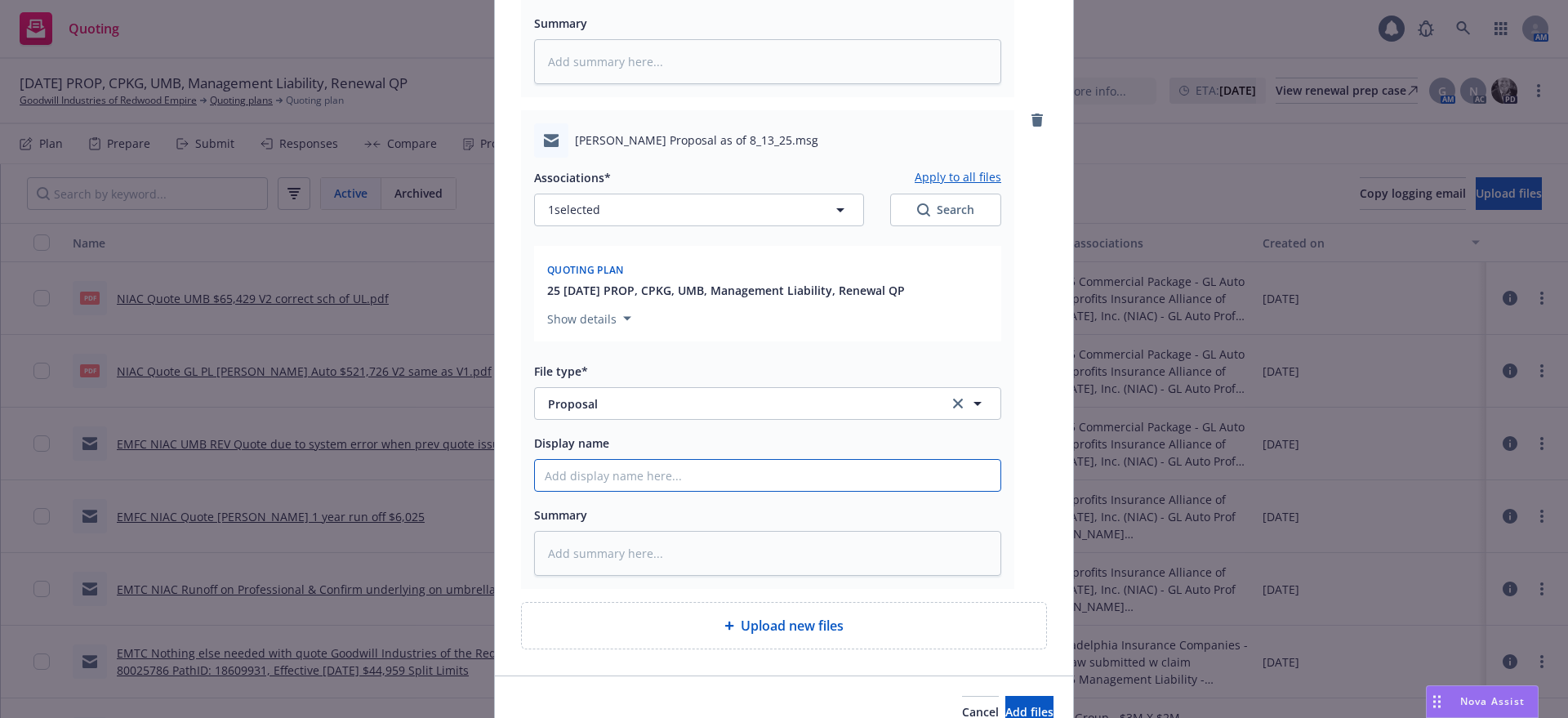
type textarea "x"
type input "E"
type textarea "x"
type input "EM"
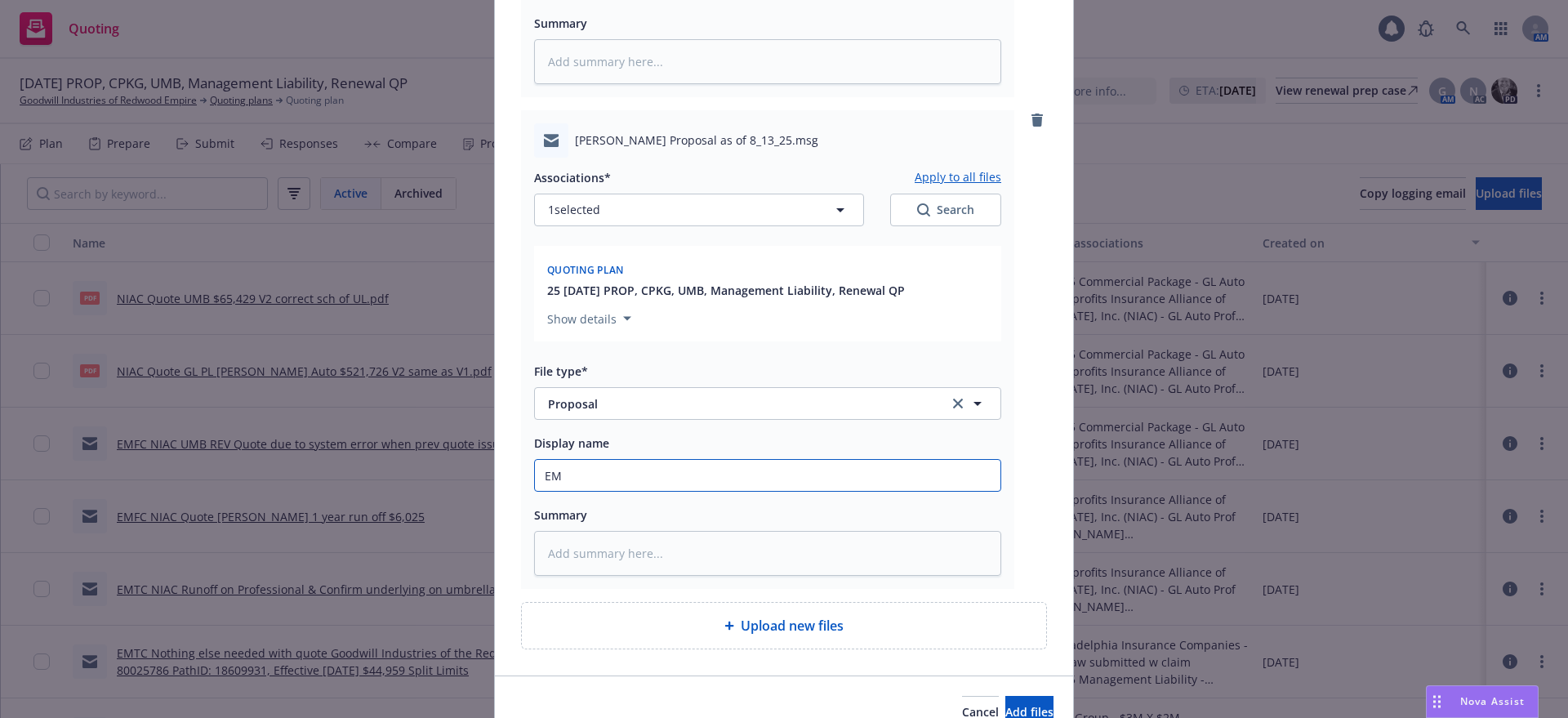
type textarea "x"
type input "EMT"
type textarea "x"
type input "EMTP"
type textarea "x"
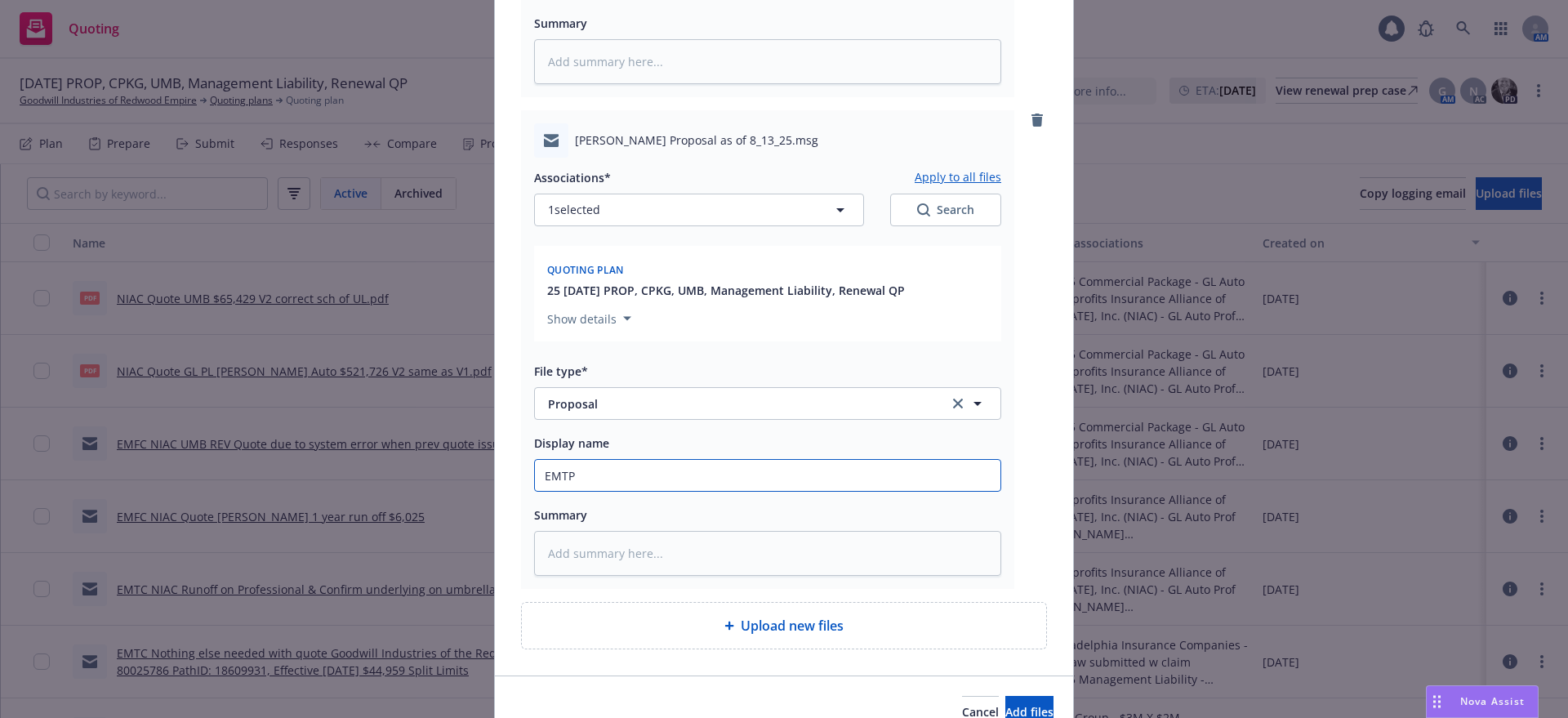
type input "EMTP"
type textarea "x"
type input "EMTP t"
type textarea "x"
type input "EMTP to"
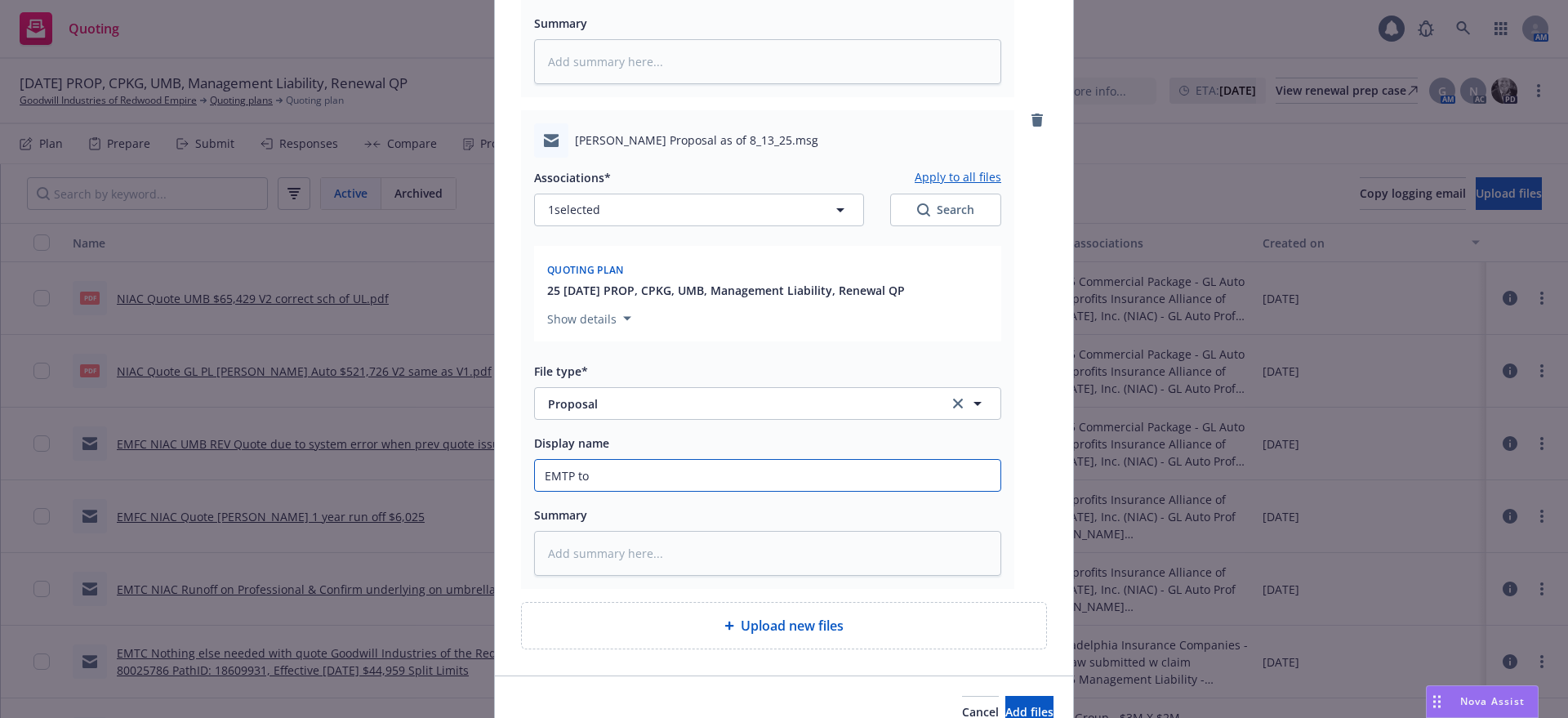
type textarea "x"
type input "EMTP to"
type textarea "x"
type input "EMTP to K"
type textarea "x"
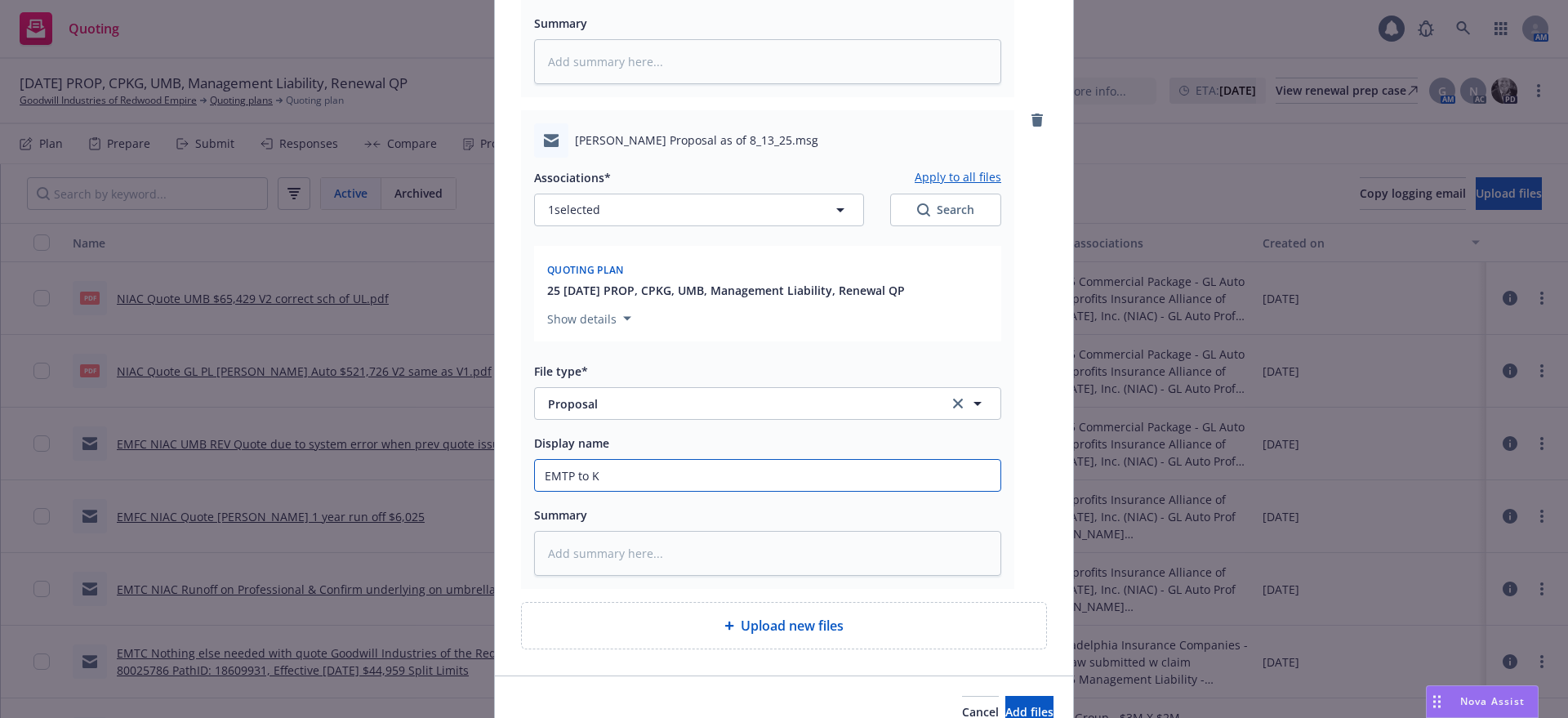
type input "EMTP to Ke"
type textarea "x"
type input "EMTP to [PERSON_NAME]"
type textarea "x"
type input "EMTP to [PERSON_NAME]"
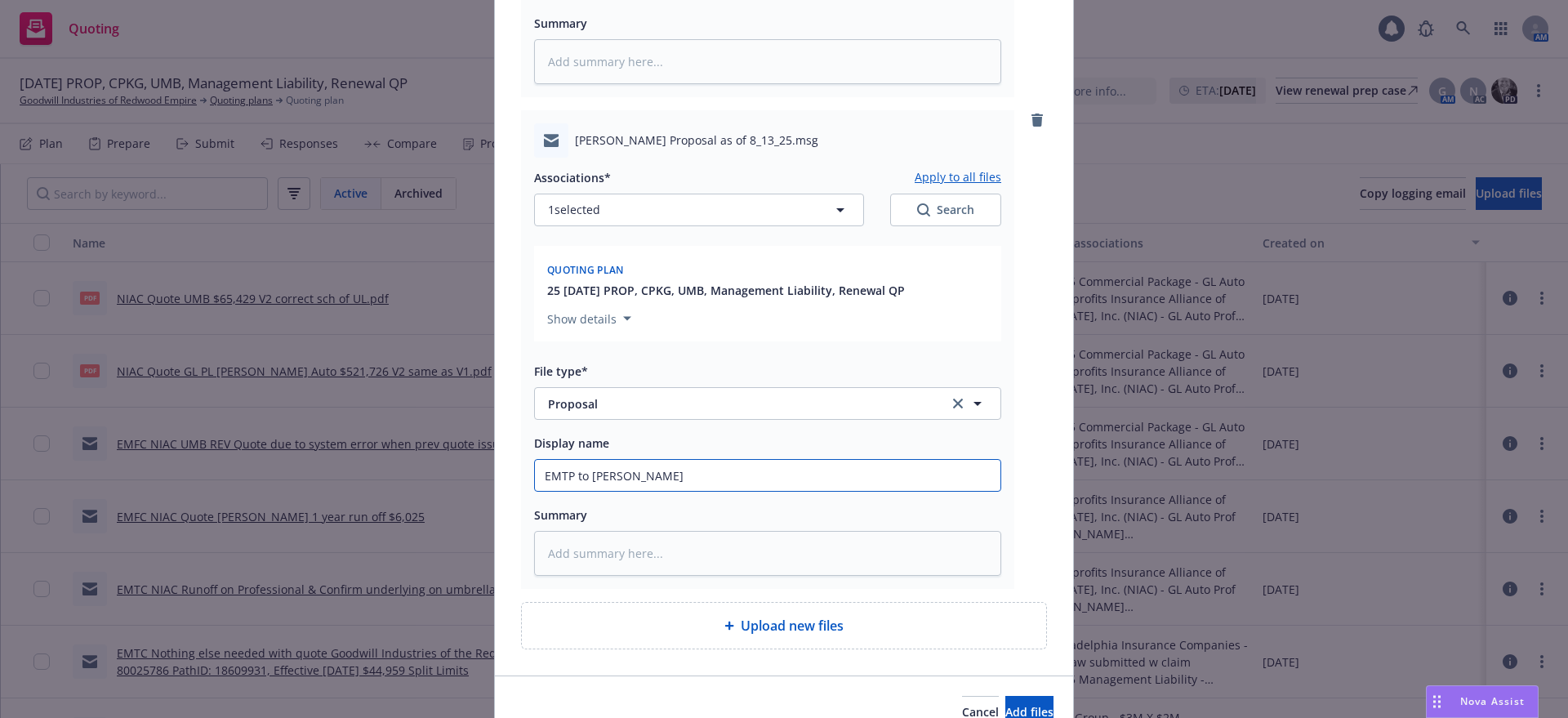
type textarea "x"
type input "EMTP to [PERSON_NAME]"
type textarea "x"
type input "EMTP to Ke"
type textarea "x"
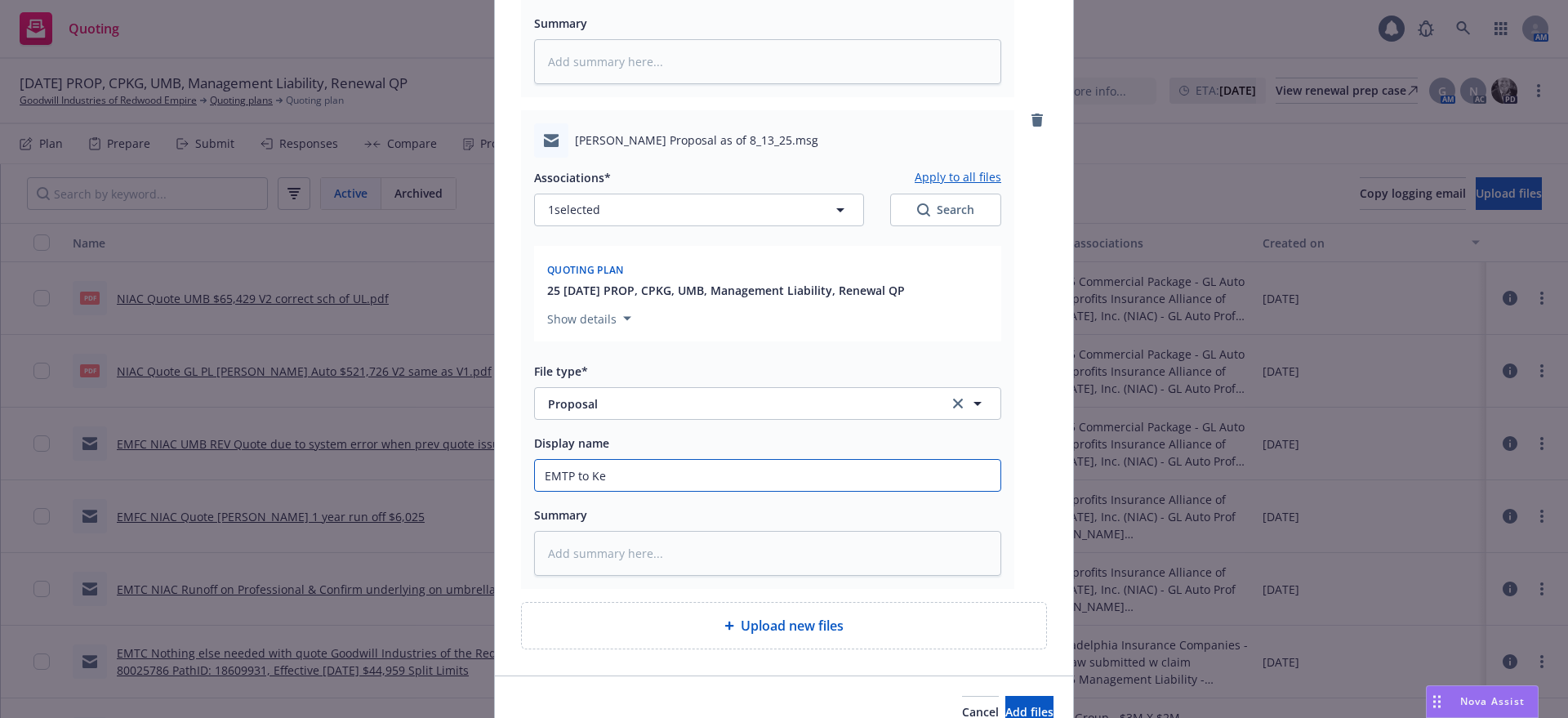
type input "EMTP to K"
type textarea "x"
type input "EMTP to"
type textarea "x"
type input "EMTP to"
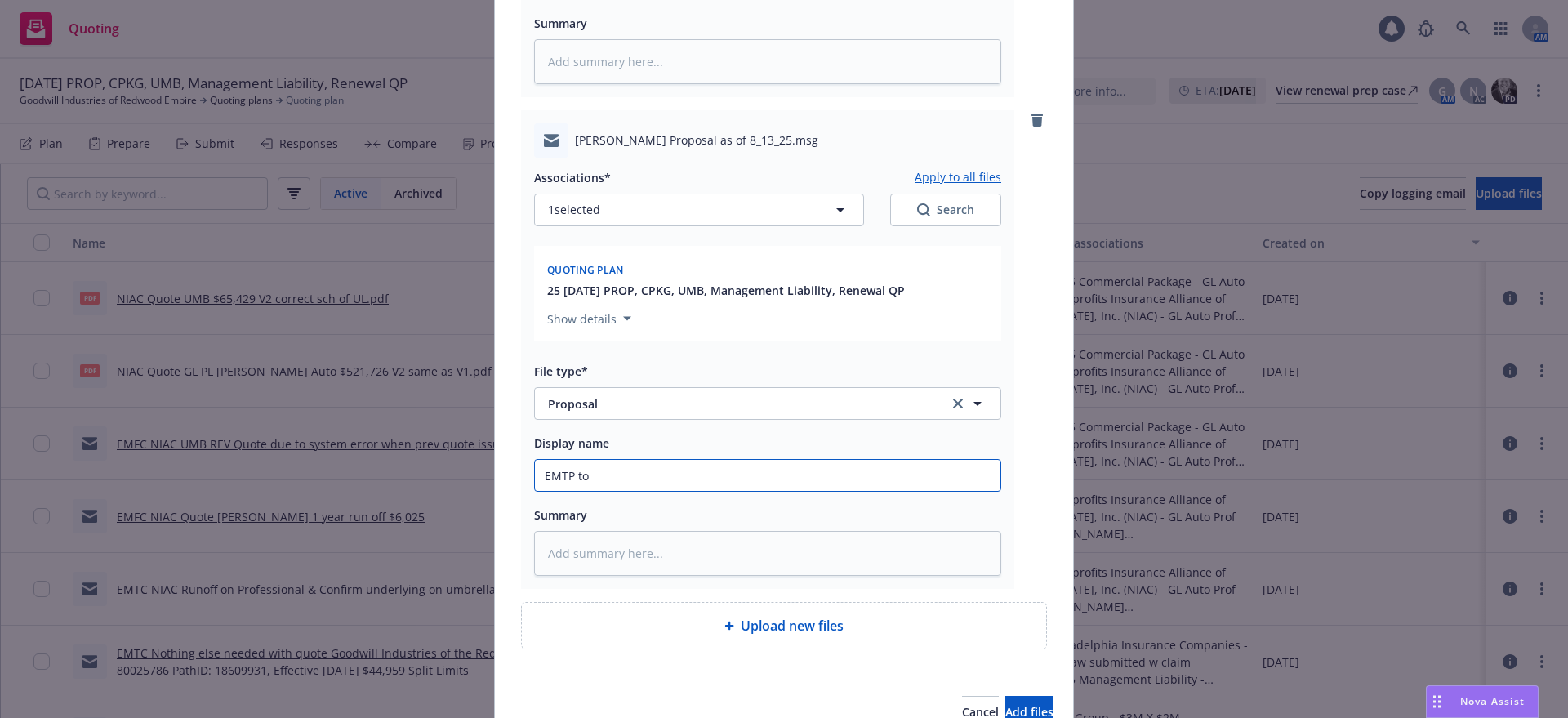
type textarea "x"
type input "EMTP t"
type textarea "x"
type input "EMTP"
type textarea "x"
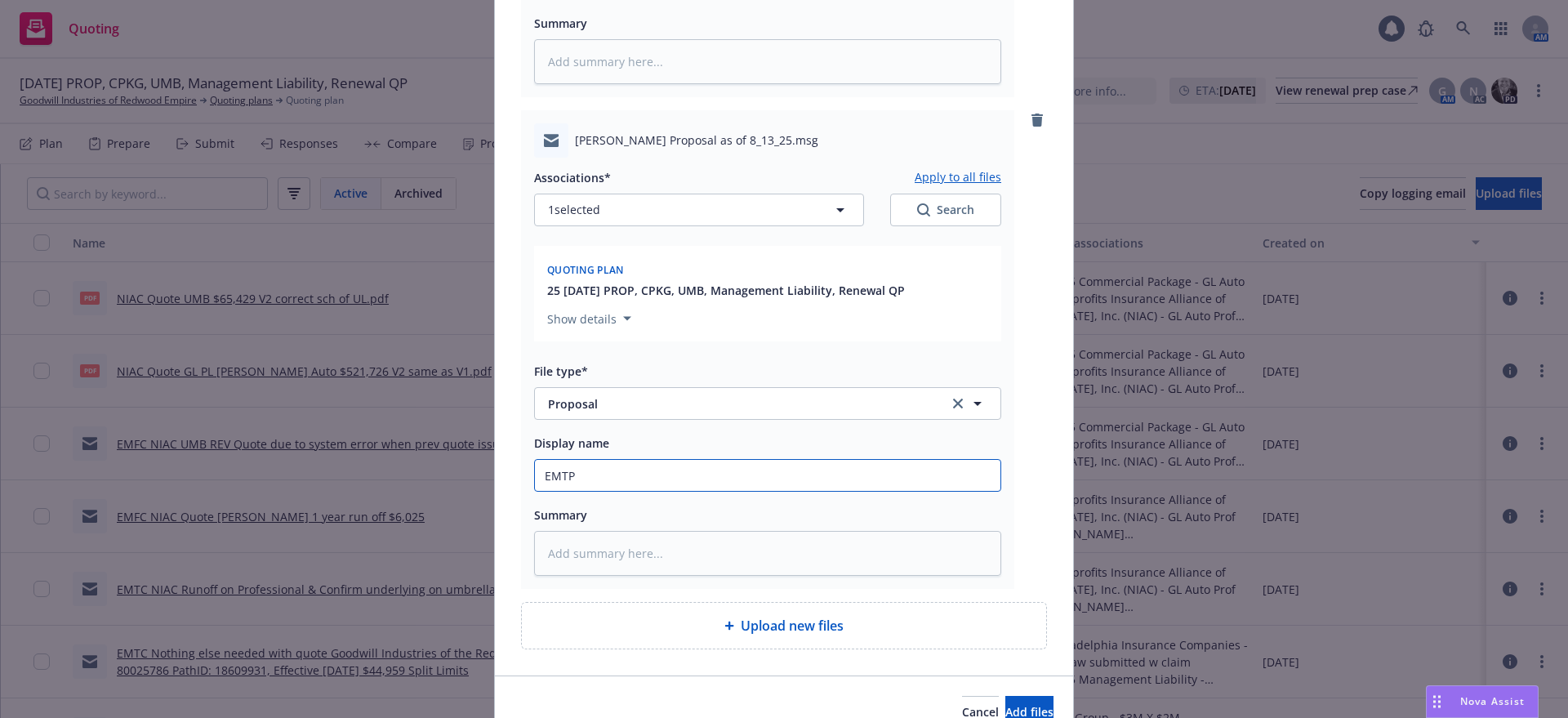
type input "EMTP R"
type textarea "x"
type input "EMTP"
type textarea "x"
type input "EMTP P"
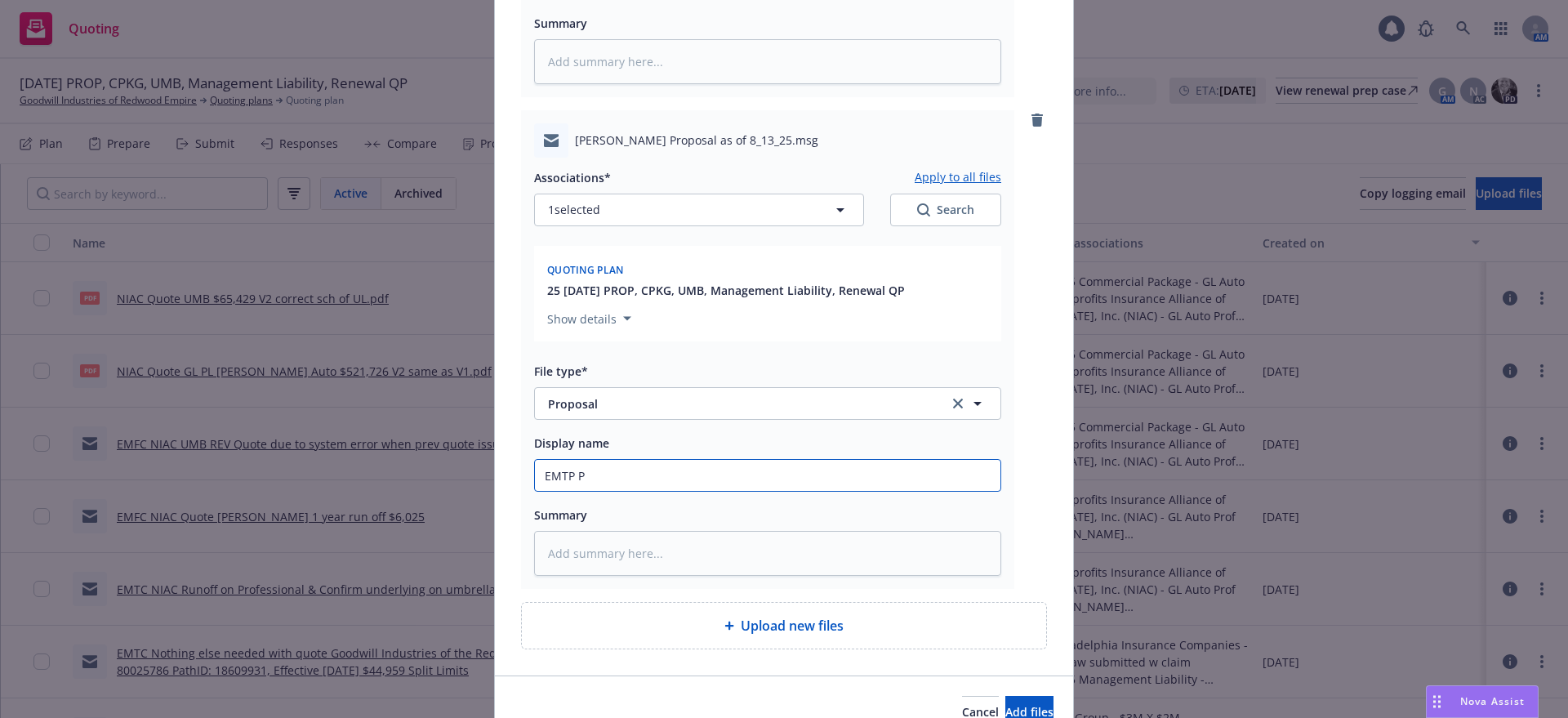
type textarea "x"
type input "EMTP Pr"
type textarea "x"
type input "EMTP Pro"
type textarea "x"
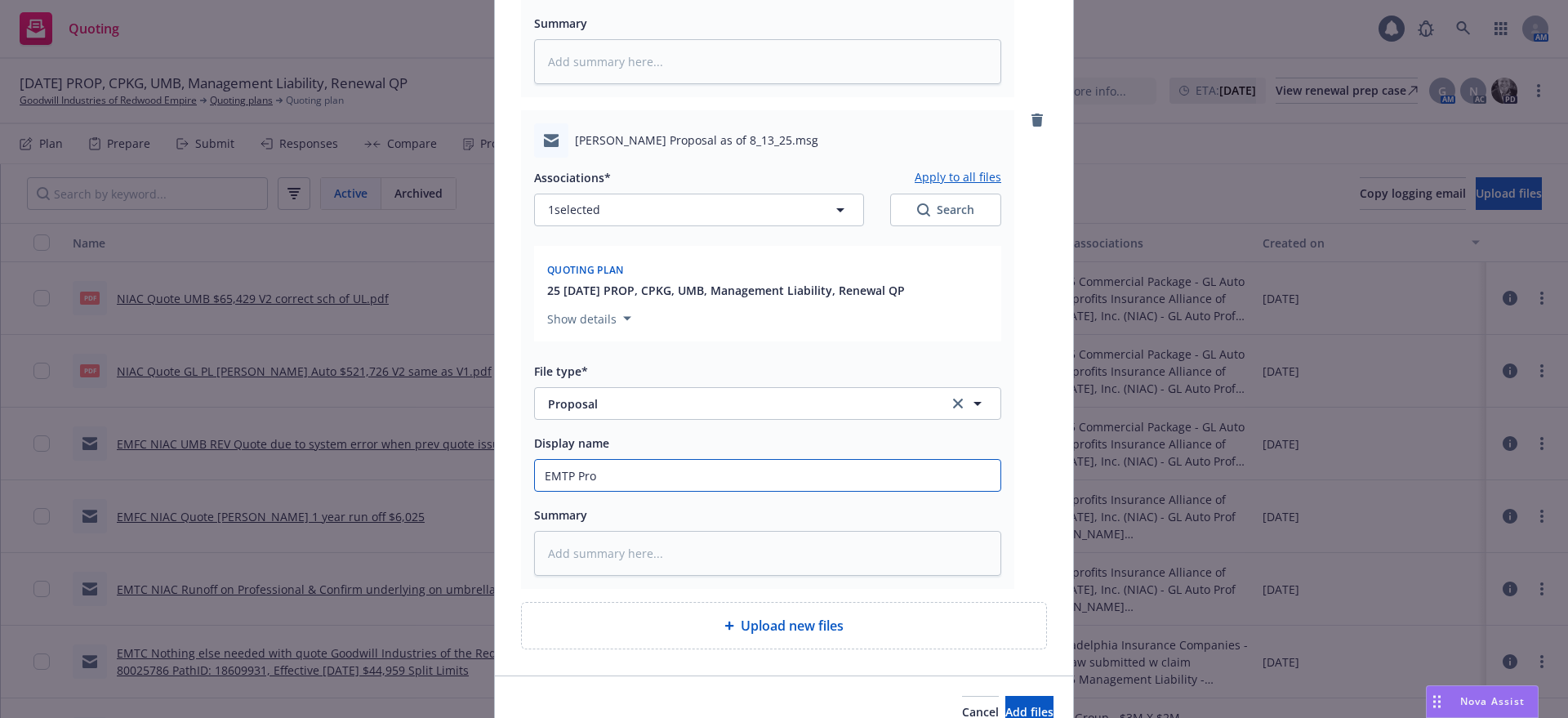
type input "EMTP Prop"
type textarea "x"
type input "EMTP Propo"
type textarea "x"
type input "EMTP Propos"
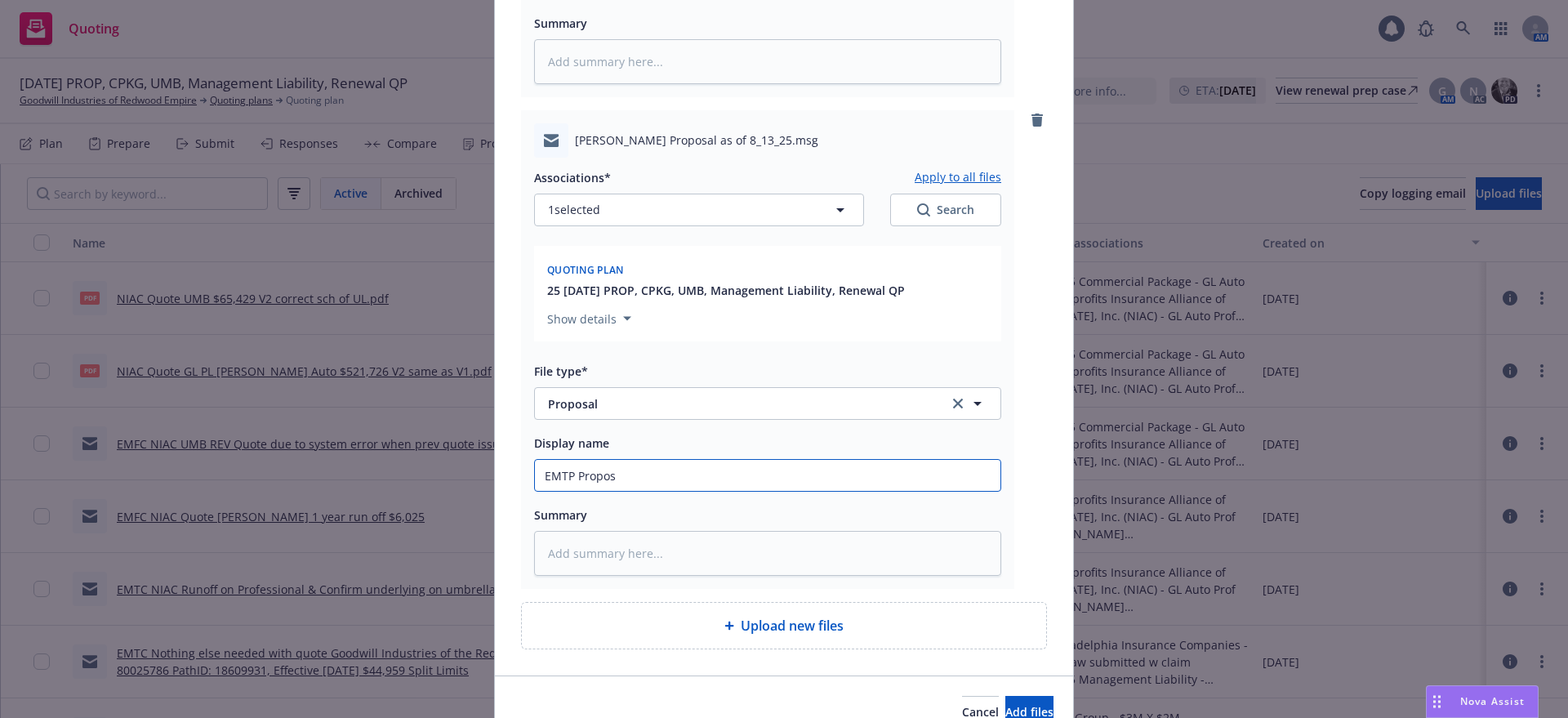
type textarea "x"
type input "EMTP Proposa"
type textarea "x"
type input "EMTP Proposal"
type textarea "x"
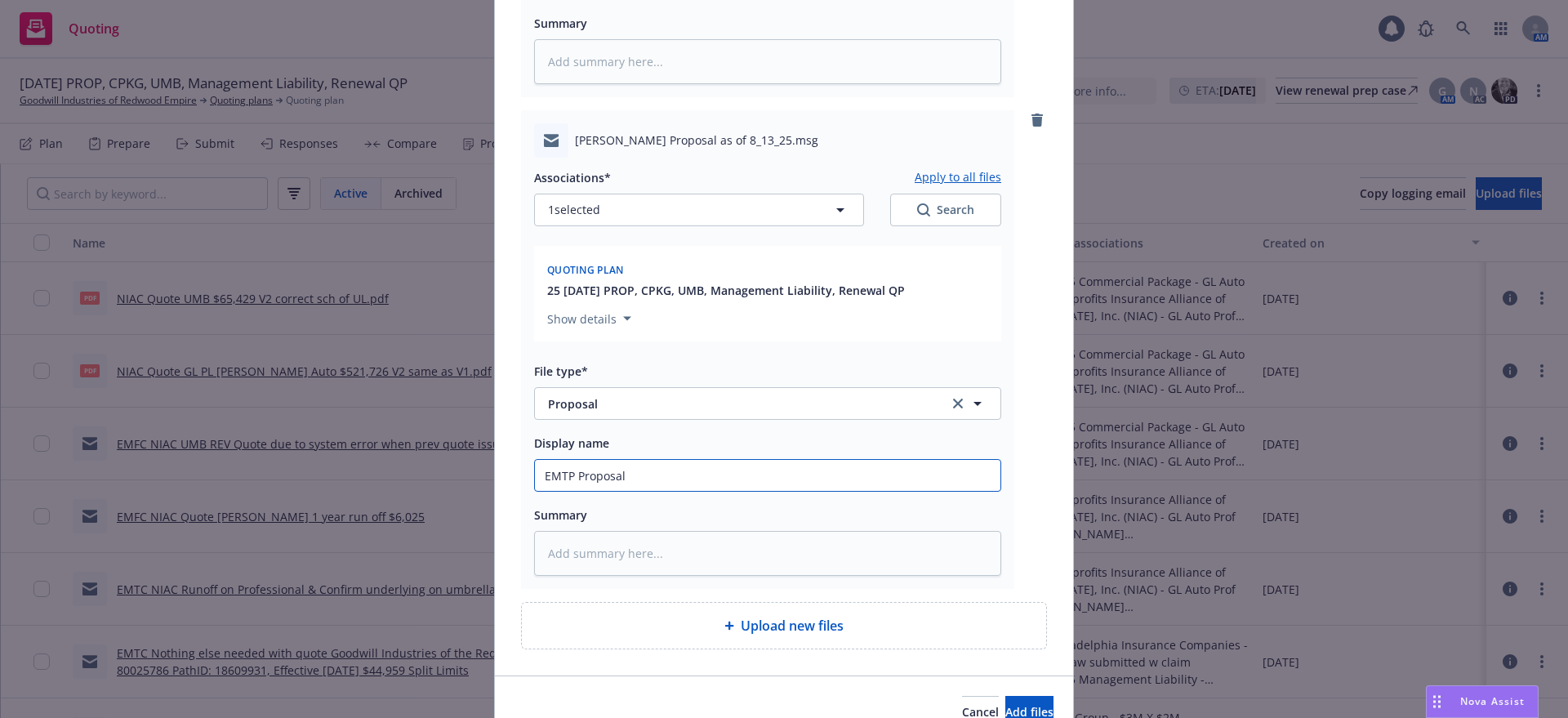
type input "EMTP Proposal"
type textarea "x"
type input "EMTP Proposal t"
type textarea "x"
type input "EMTP Proposal to"
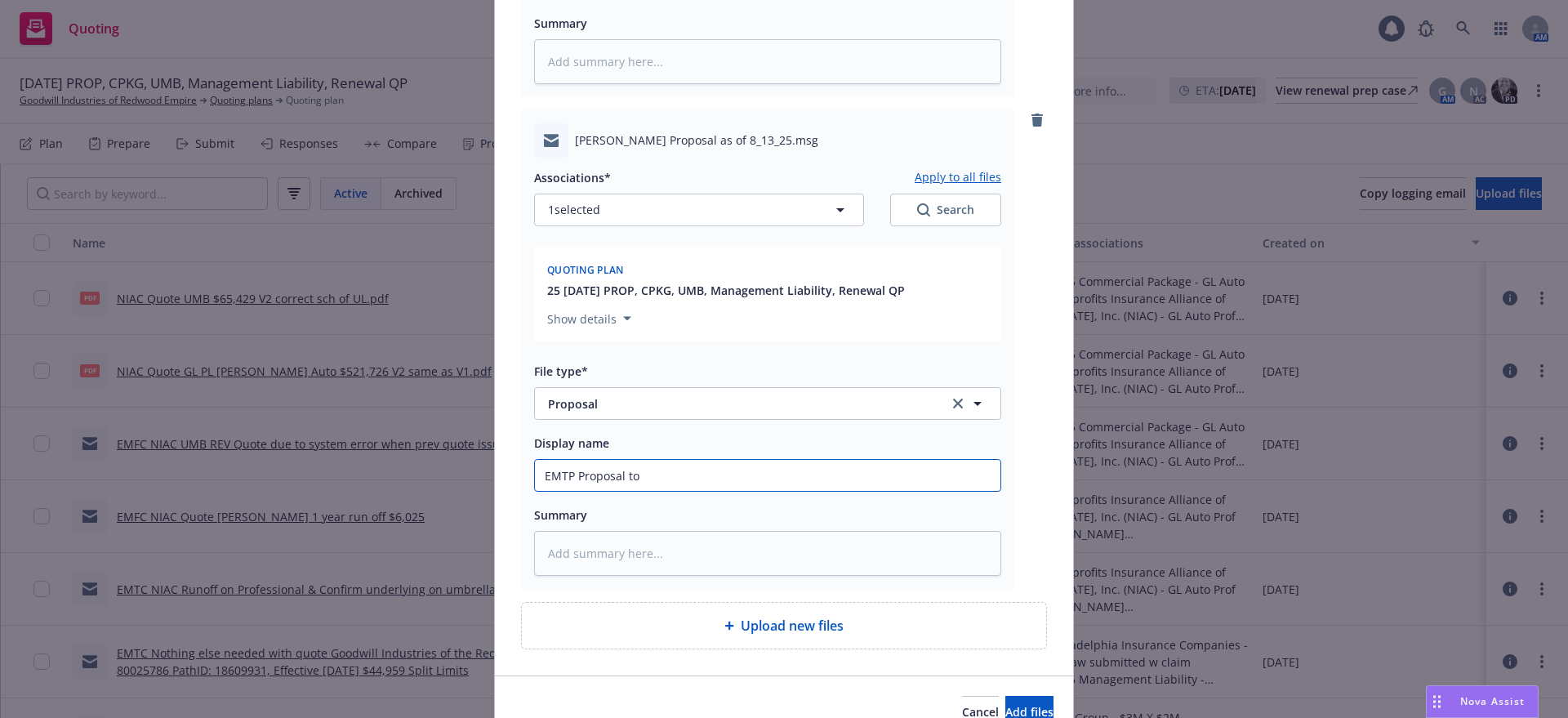
type textarea "x"
type input "EMTP Proposal to"
type textarea "x"
type input "EMTP Proposal to K"
type textarea "x"
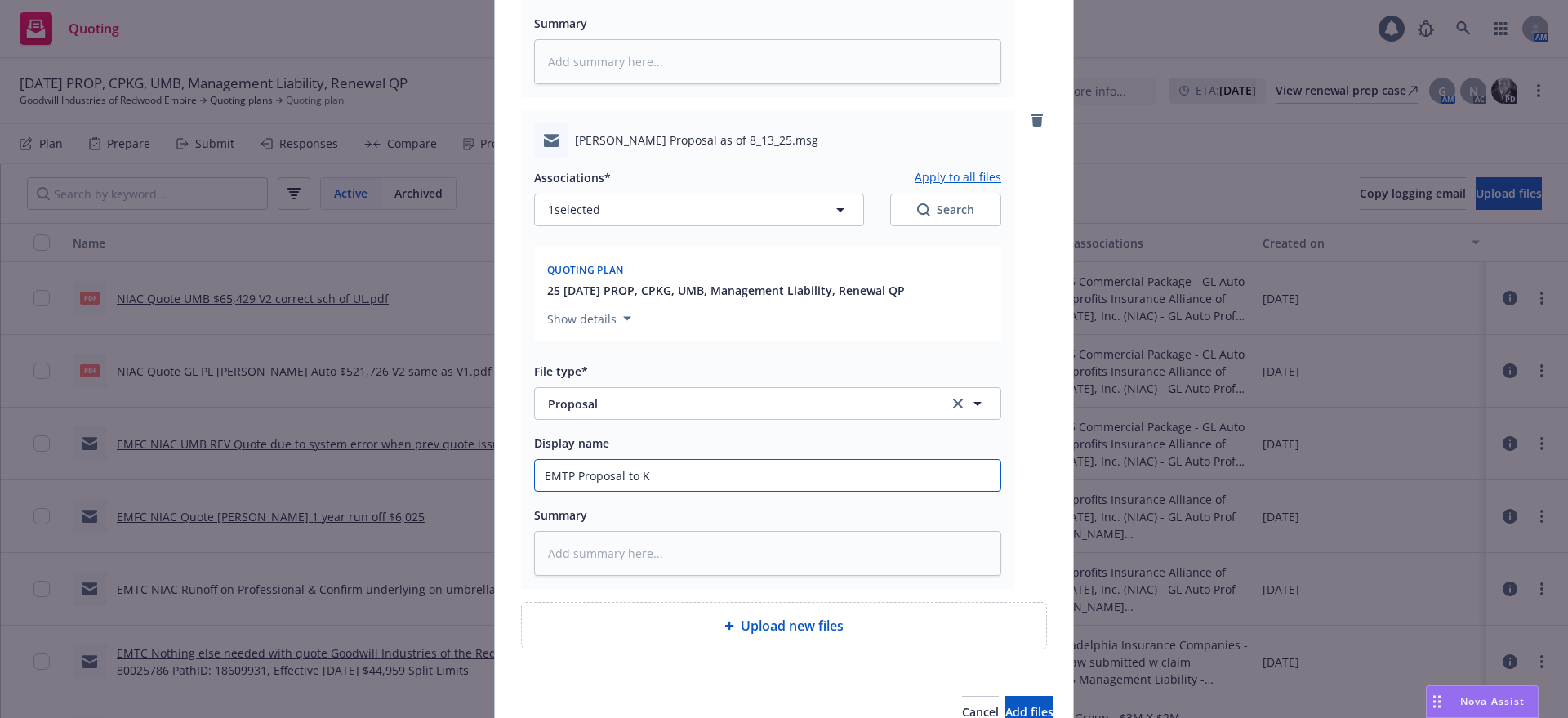
type input "EMTP Proposal to Ke"
type textarea "x"
type input "EMTP Proposal to [PERSON_NAME]"
type textarea "x"
type input "EMTP Proposal to [PERSON_NAME]"
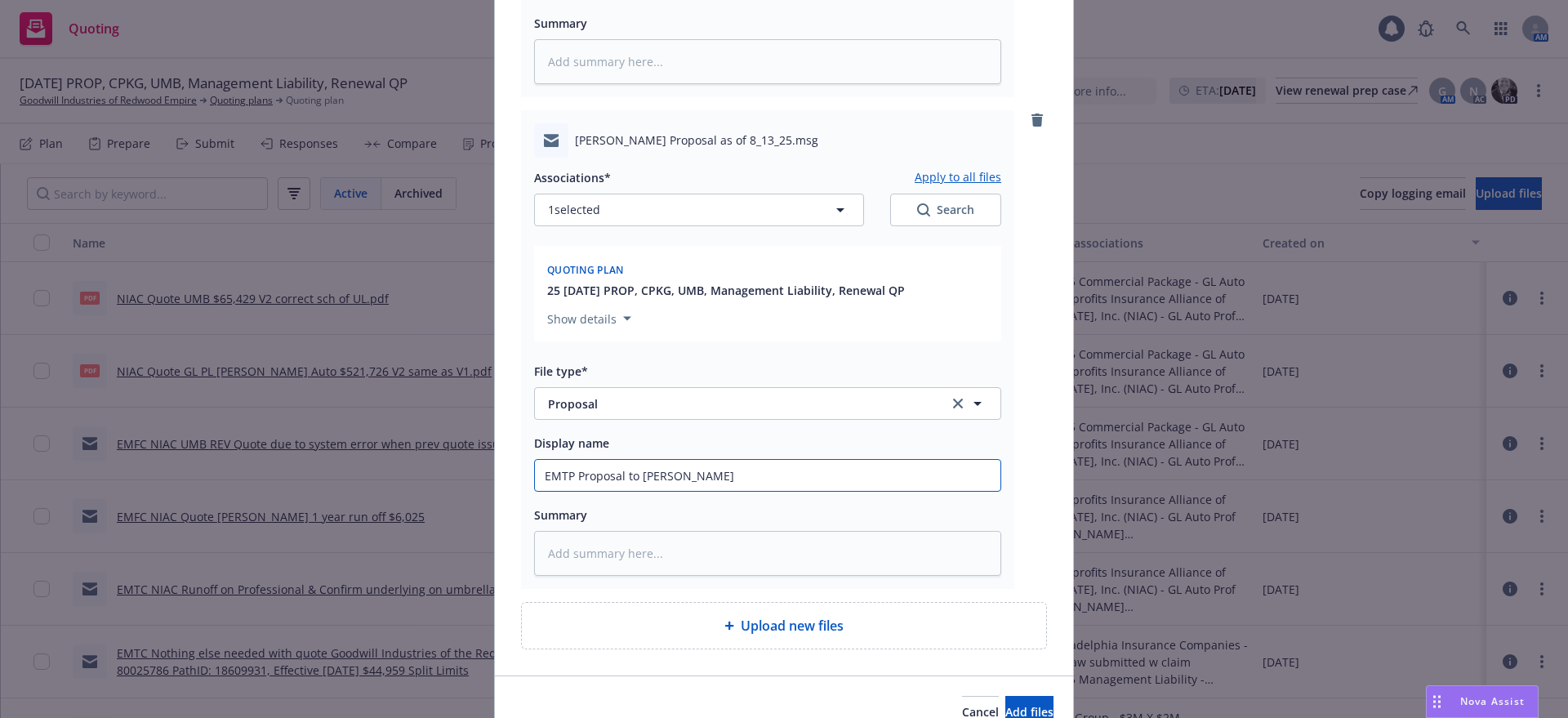
type textarea "x"
type input "EMTP Proposal to [PERSON_NAME]"
type textarea "x"
type input "EMTP Proposal to [PERSON_NAME] as"
type textarea "x"
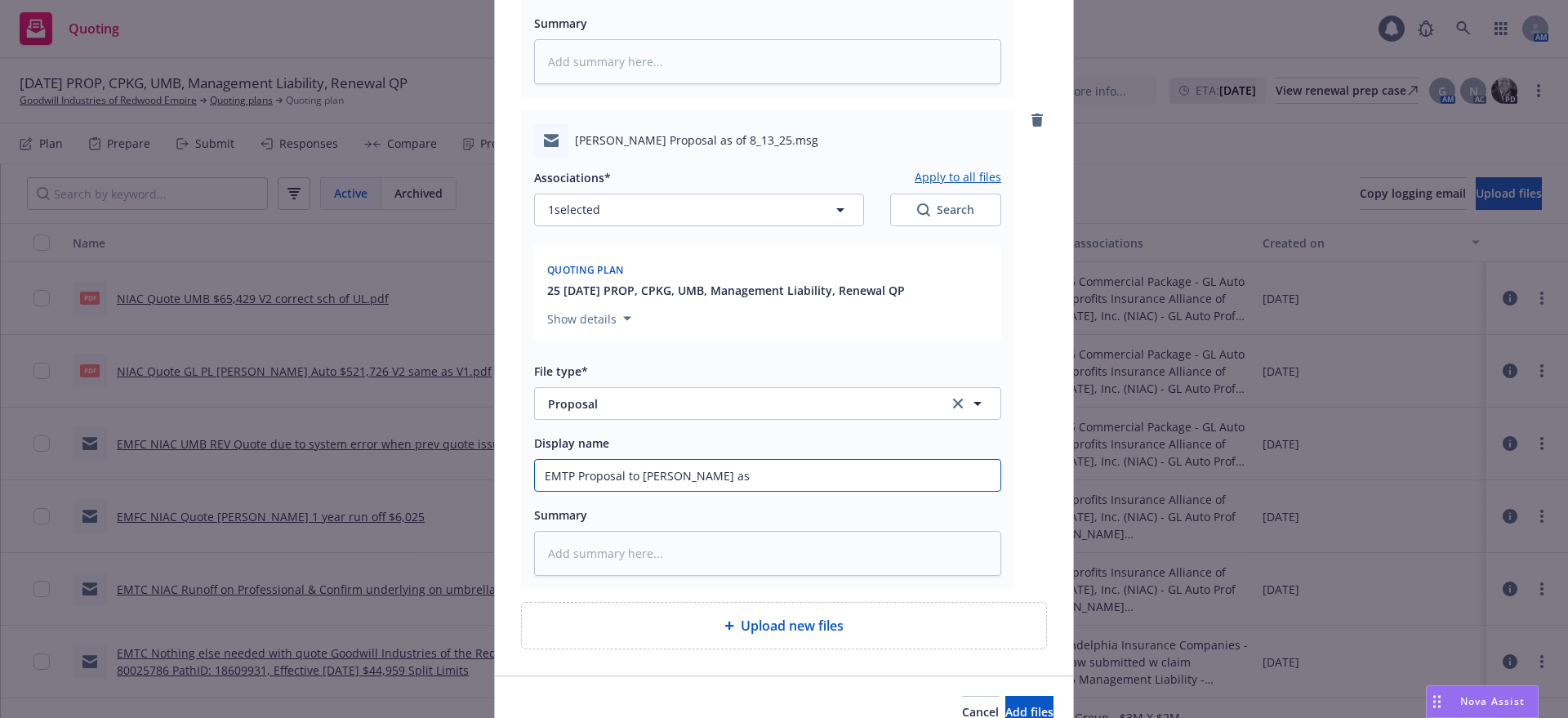
type input "EMTP Proposal to [PERSON_NAME] as"
type textarea "x"
type input "EMTP Proposal to [PERSON_NAME] as o"
type textarea "x"
type input "EMTP Proposal to [PERSON_NAME] as of"
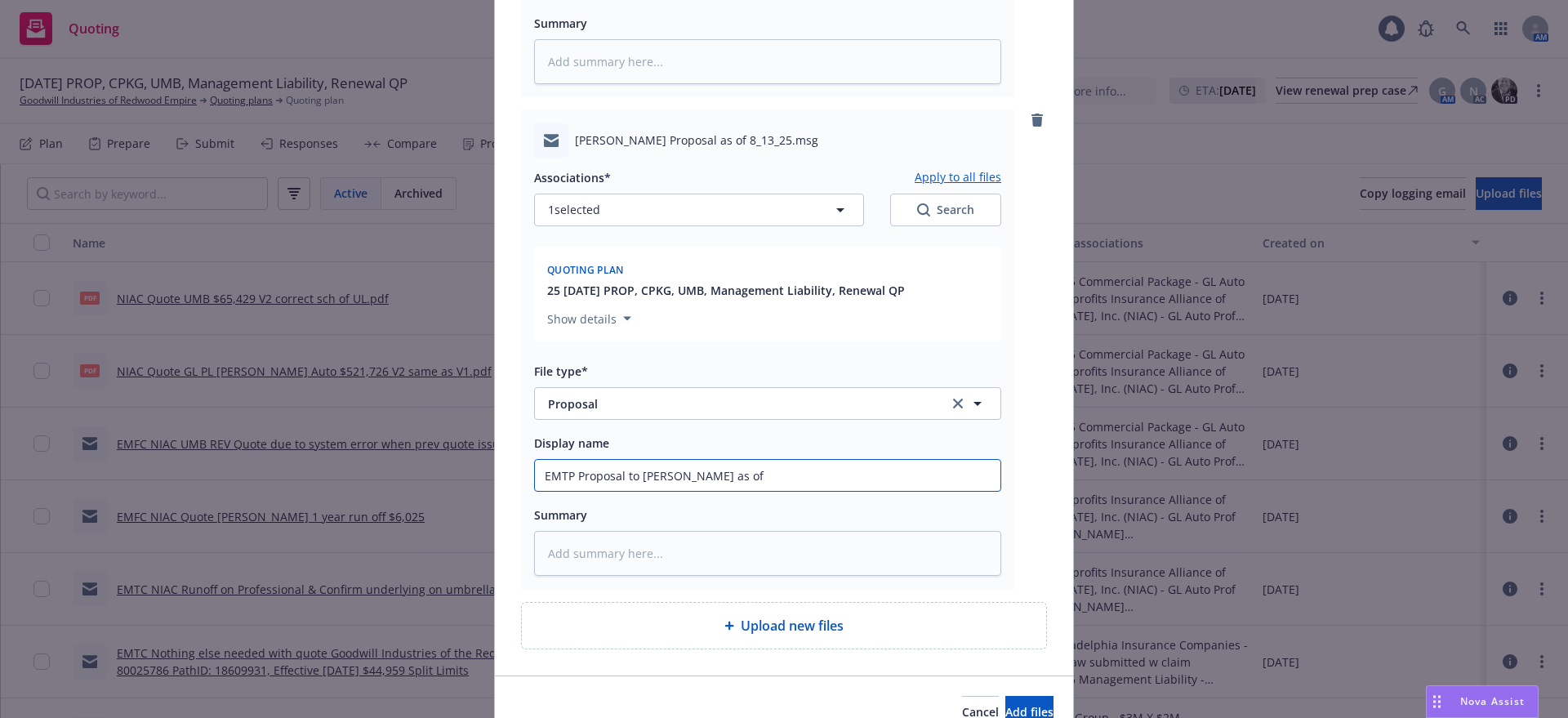
type textarea "x"
type input "EMTP Proposal to [PERSON_NAME] as o"
type textarea "x"
type input "EMTP Proposal to [PERSON_NAME] as"
type textarea "x"
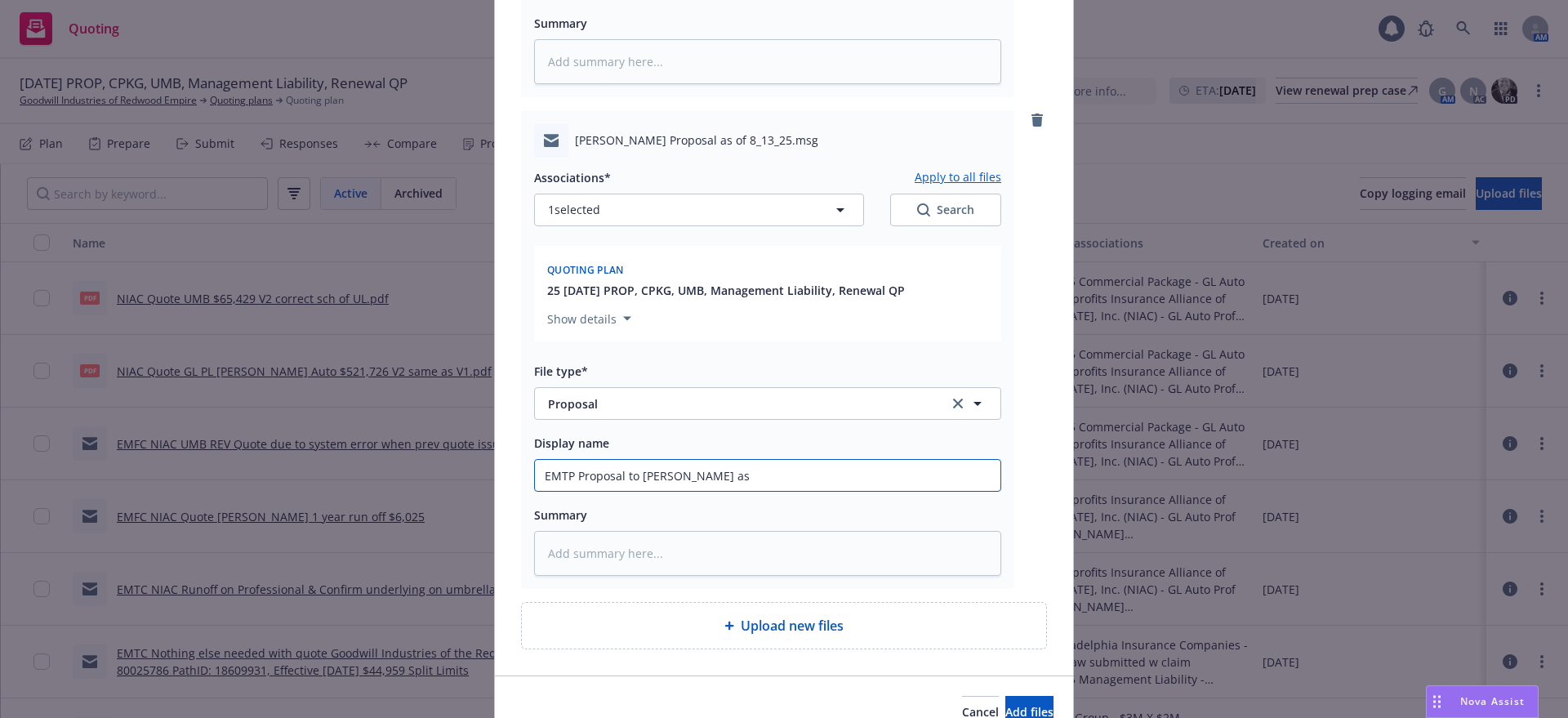
type input "EMTP Proposal to [PERSON_NAME] as"
type textarea "x"
type input "EMTP Proposal to [PERSON_NAME]"
type textarea "x"
type input "EMTP Proposal to [PERSON_NAME]"
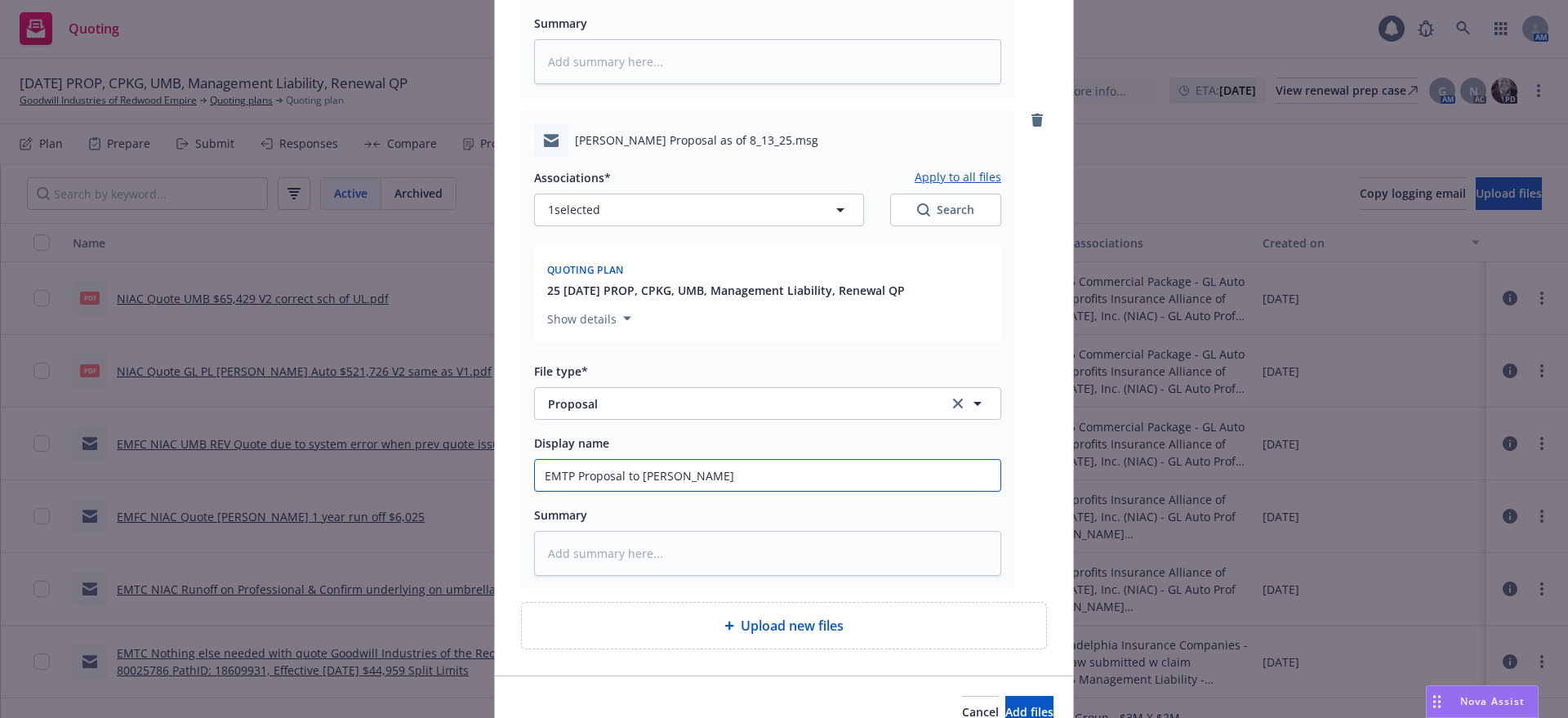
type textarea "x"
type input "EMTP Proposal to [PERSON_NAME]"
type textarea "x"
type input "EMTP Proposal to Ke"
type textarea "x"
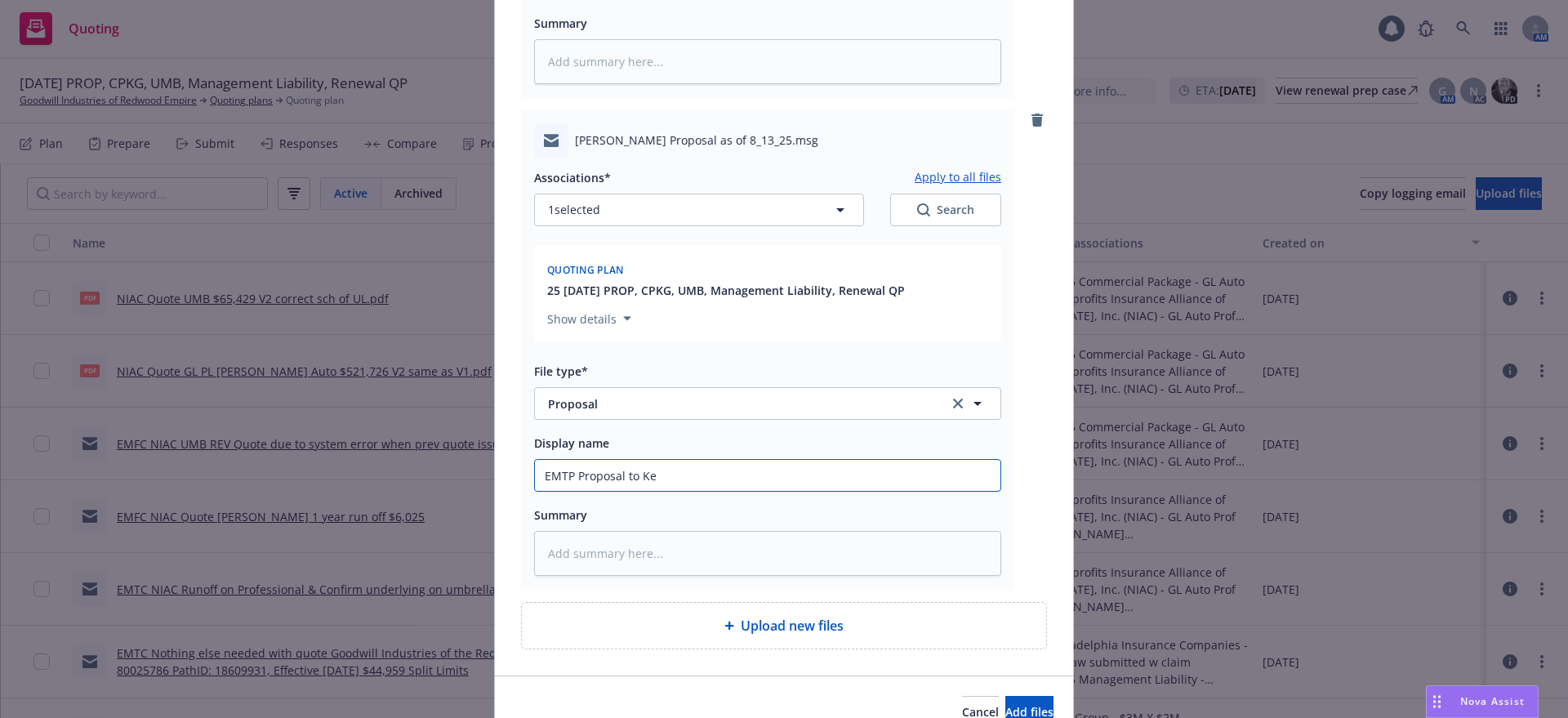
type input "EMTP Proposal to K"
type textarea "x"
type input "EMTP Proposal to"
type textarea "x"
type input "EMTP Proposal to"
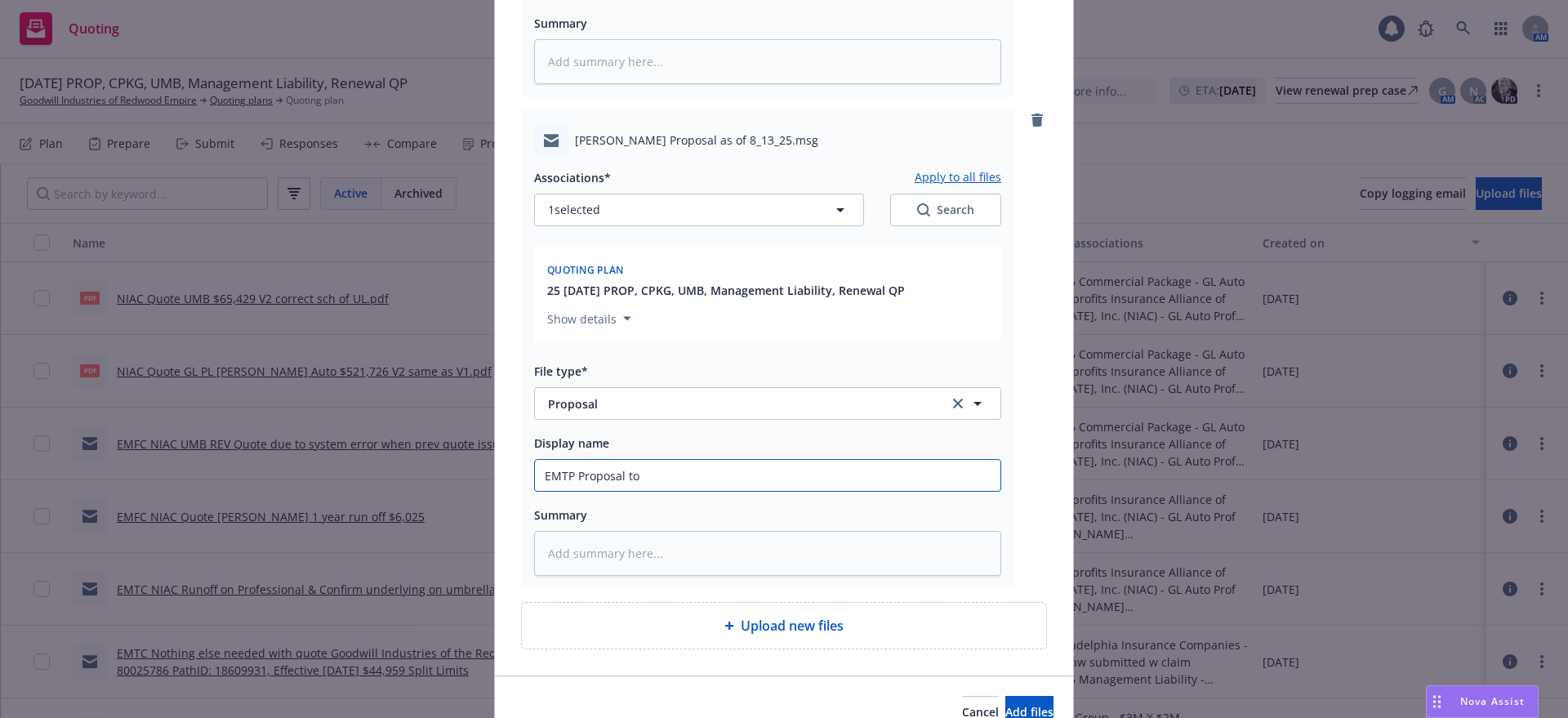
type textarea "x"
type input "EMTP Proposal t"
type textarea "x"
type input "EMTP Proposal"
type textarea "x"
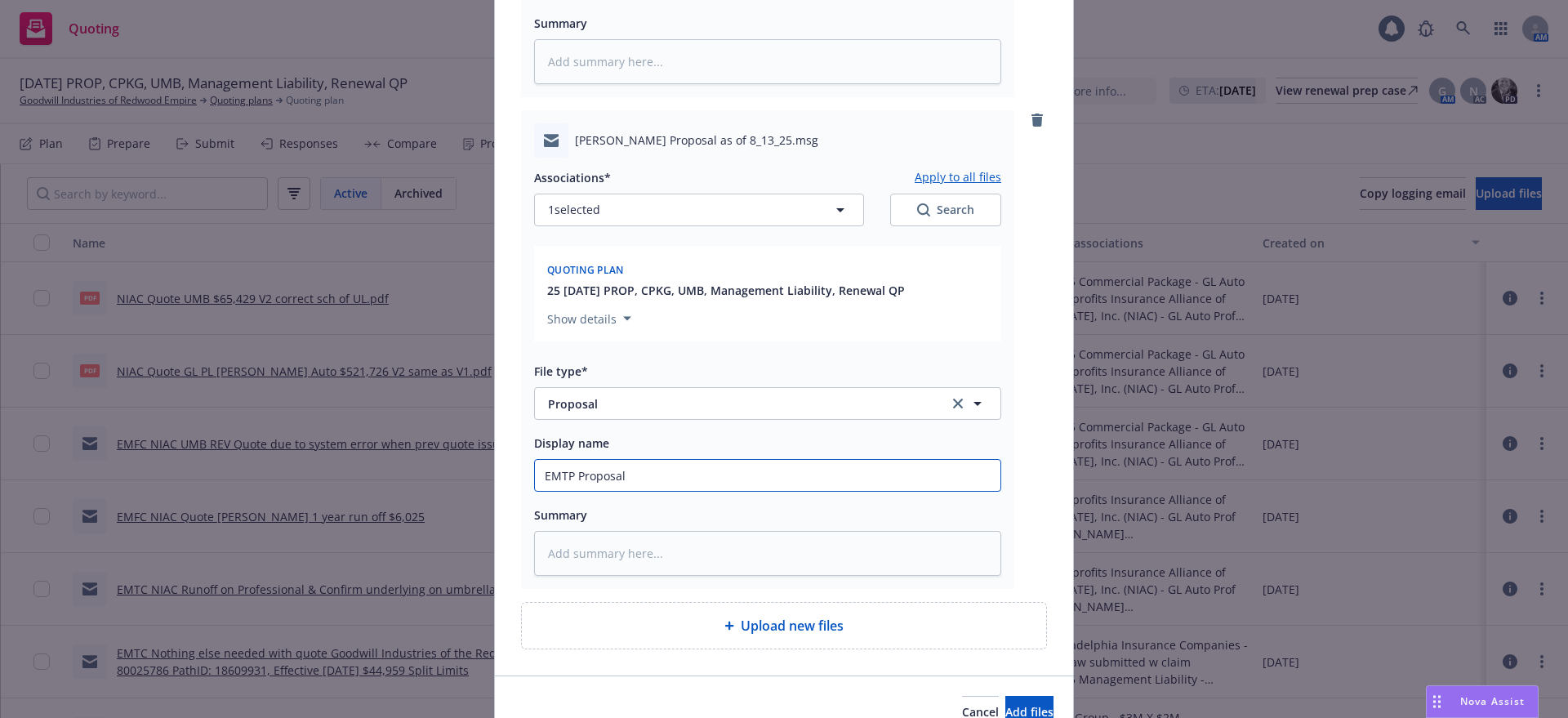
type input "EMTP Proposal"
type textarea "x"
type input "EMTP Proposa"
type textarea "x"
type input "EMTP Propo"
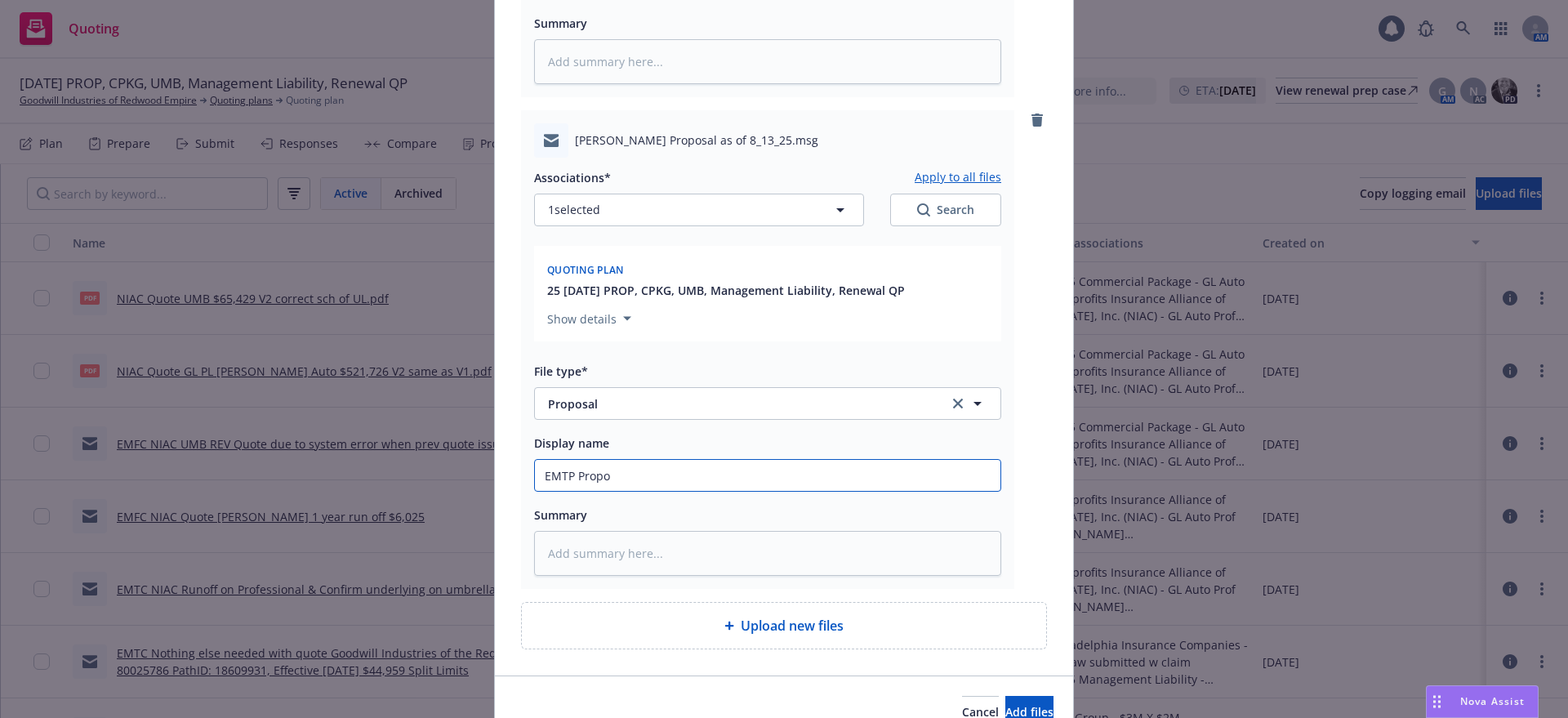
type textarea "x"
type input "EMTP Propos"
type textarea "x"
click at [537, 555] on textarea at bounding box center [767, 553] width 467 height 45
paste textarea "Give it a peep, and let me know what questions, comments, etc. Too many pages w…"
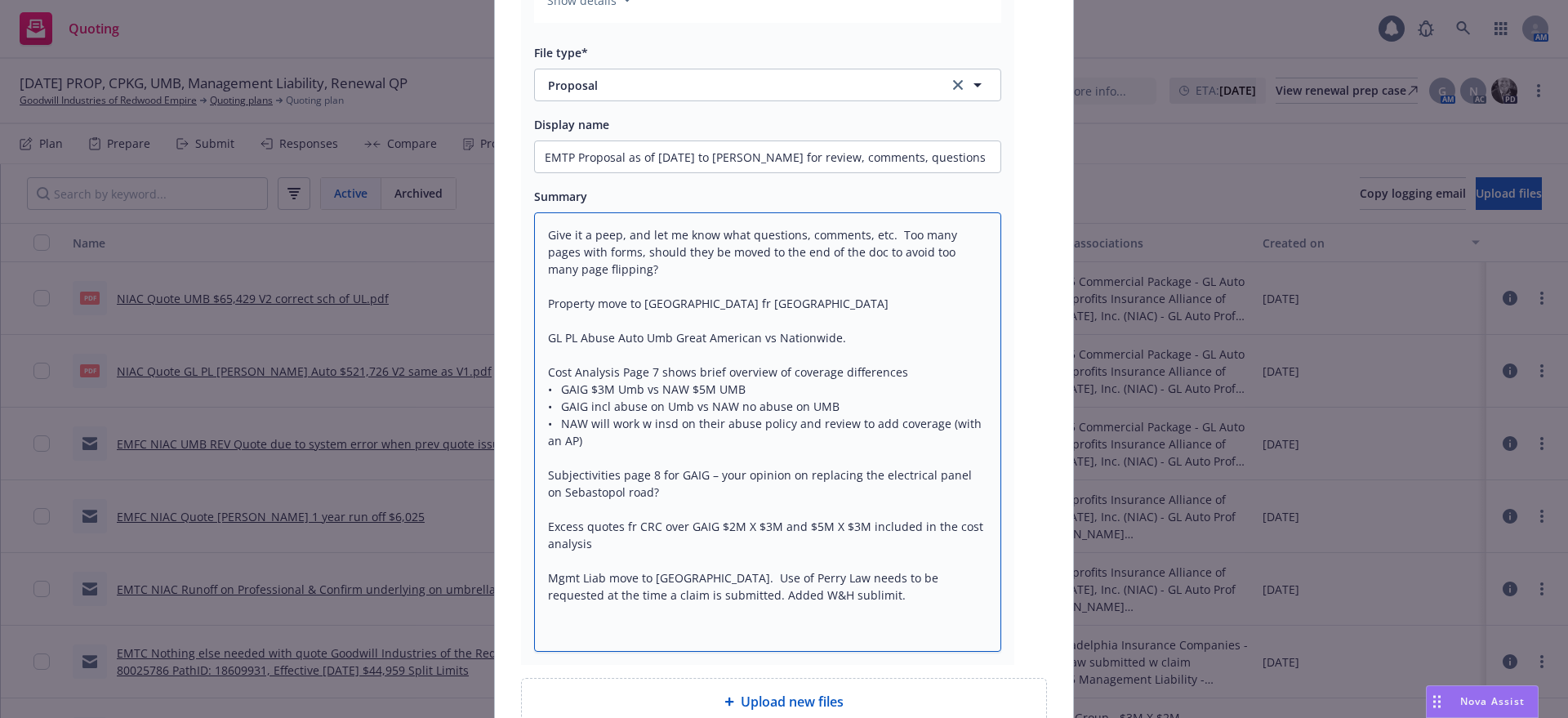
scroll to position [1068, 0]
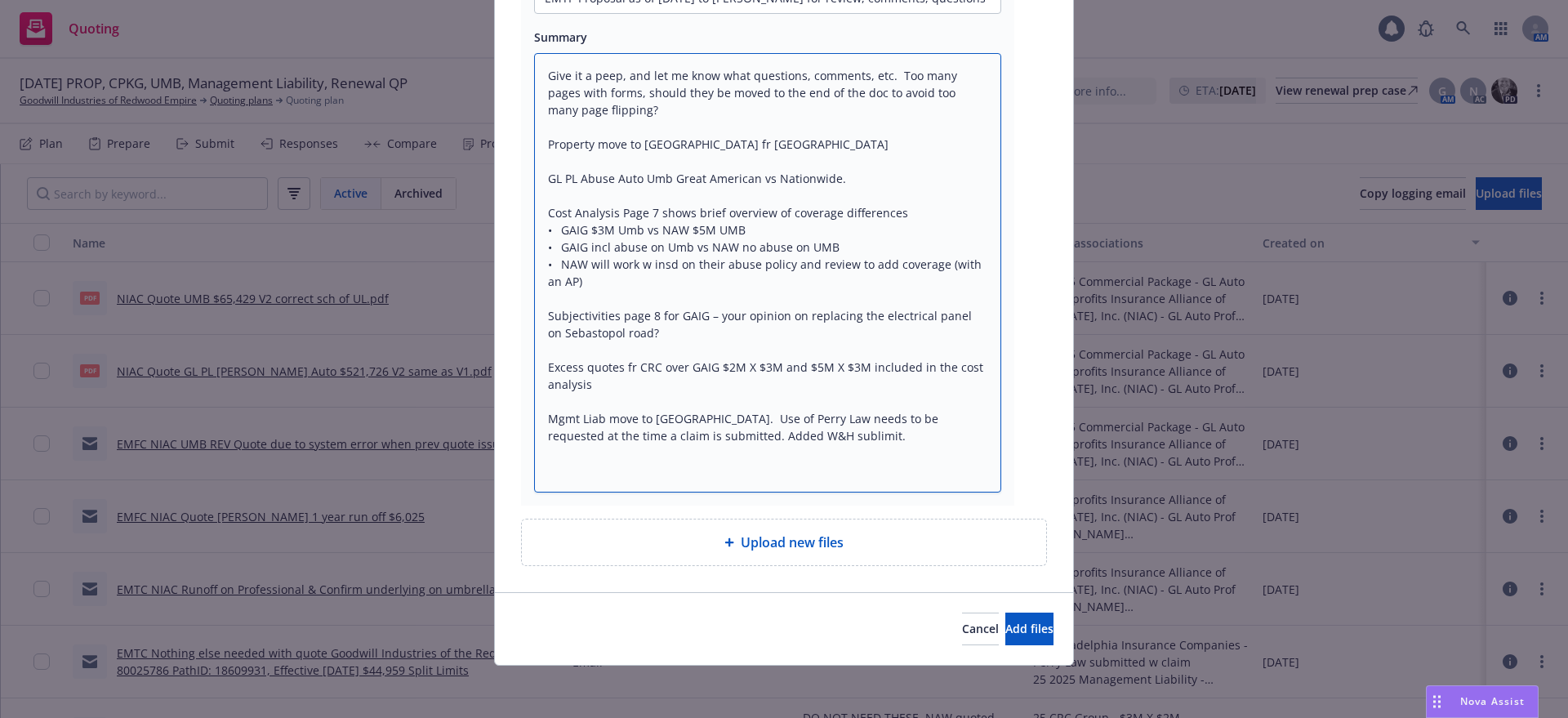
click at [773, 437] on textarea "Give it a peep, and let me know what questions, comments, etc. Too many pages w…" at bounding box center [767, 273] width 467 height 439
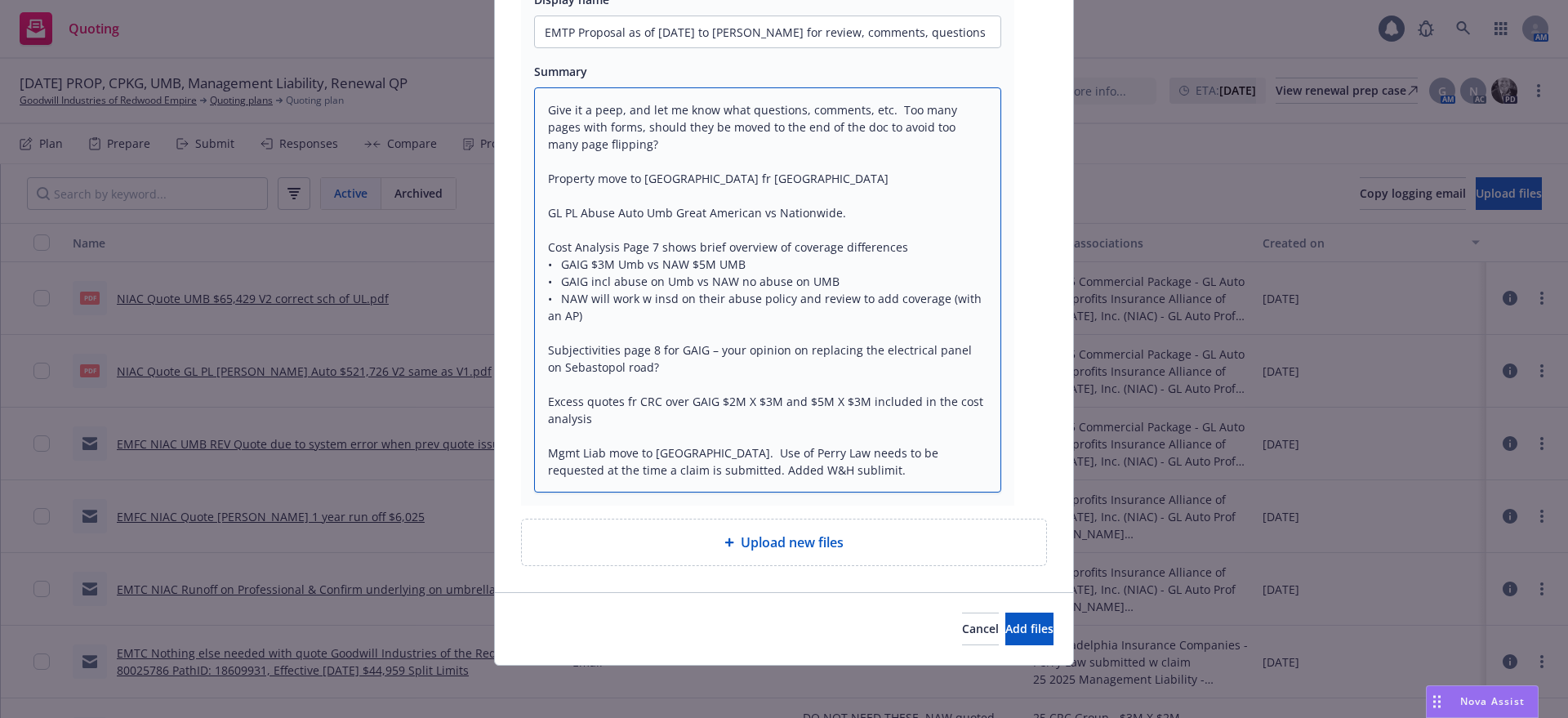
scroll to position [1034, 0]
click at [1007, 624] on span "Add files" at bounding box center [1029, 628] width 48 height 15
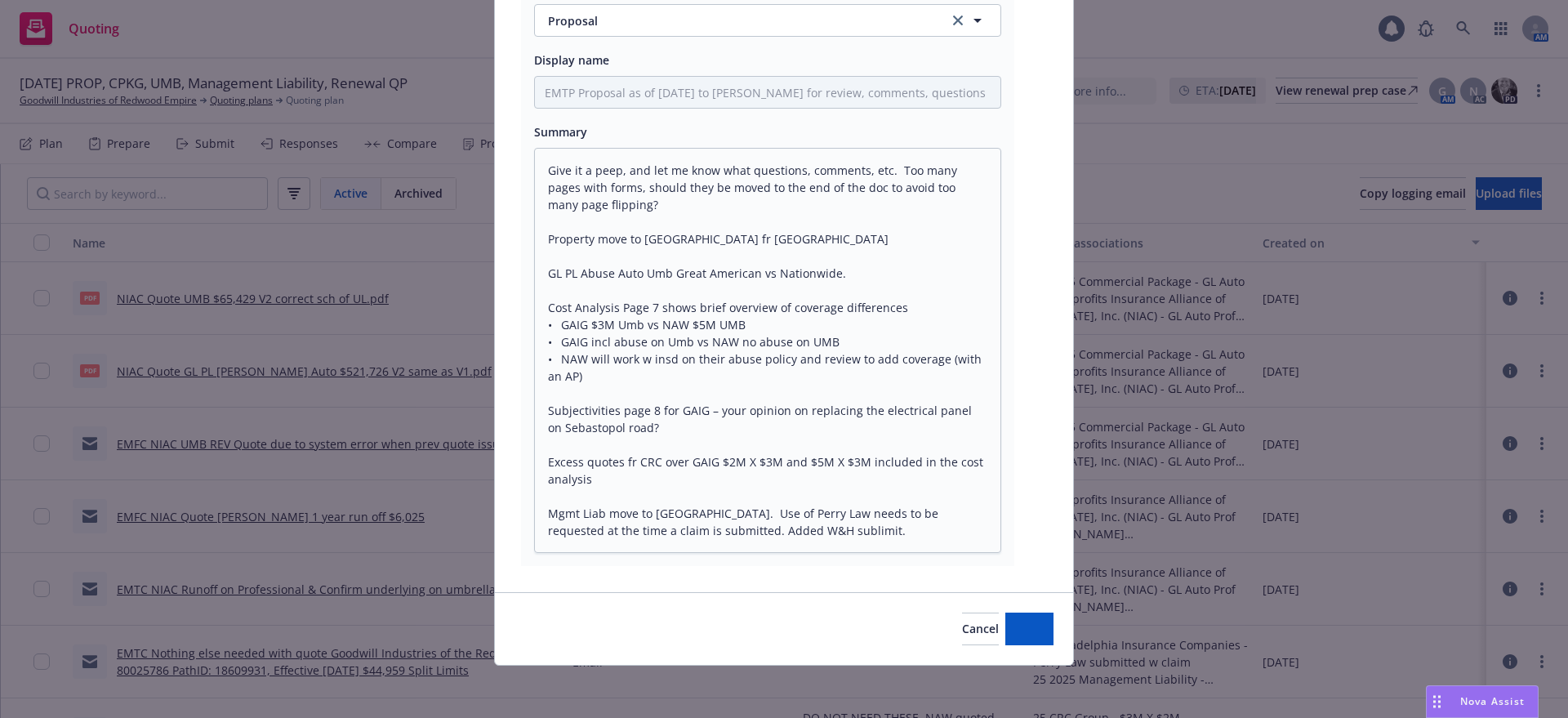
scroll to position [974, 0]
